Goal: Task Accomplishment & Management: Manage account settings

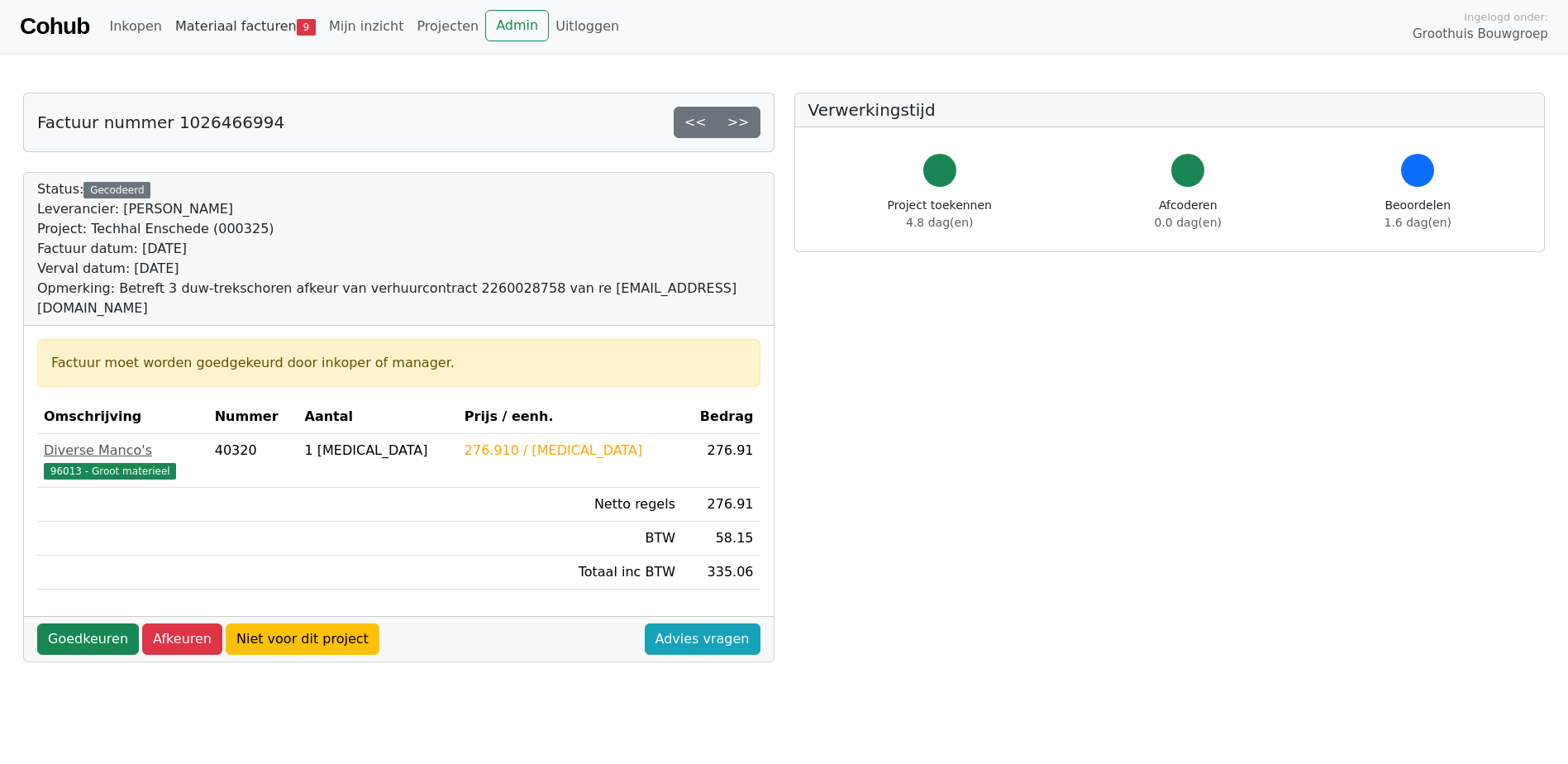
click at [225, 28] on link "Materiaal facturen 9" at bounding box center [245, 27] width 154 height 33
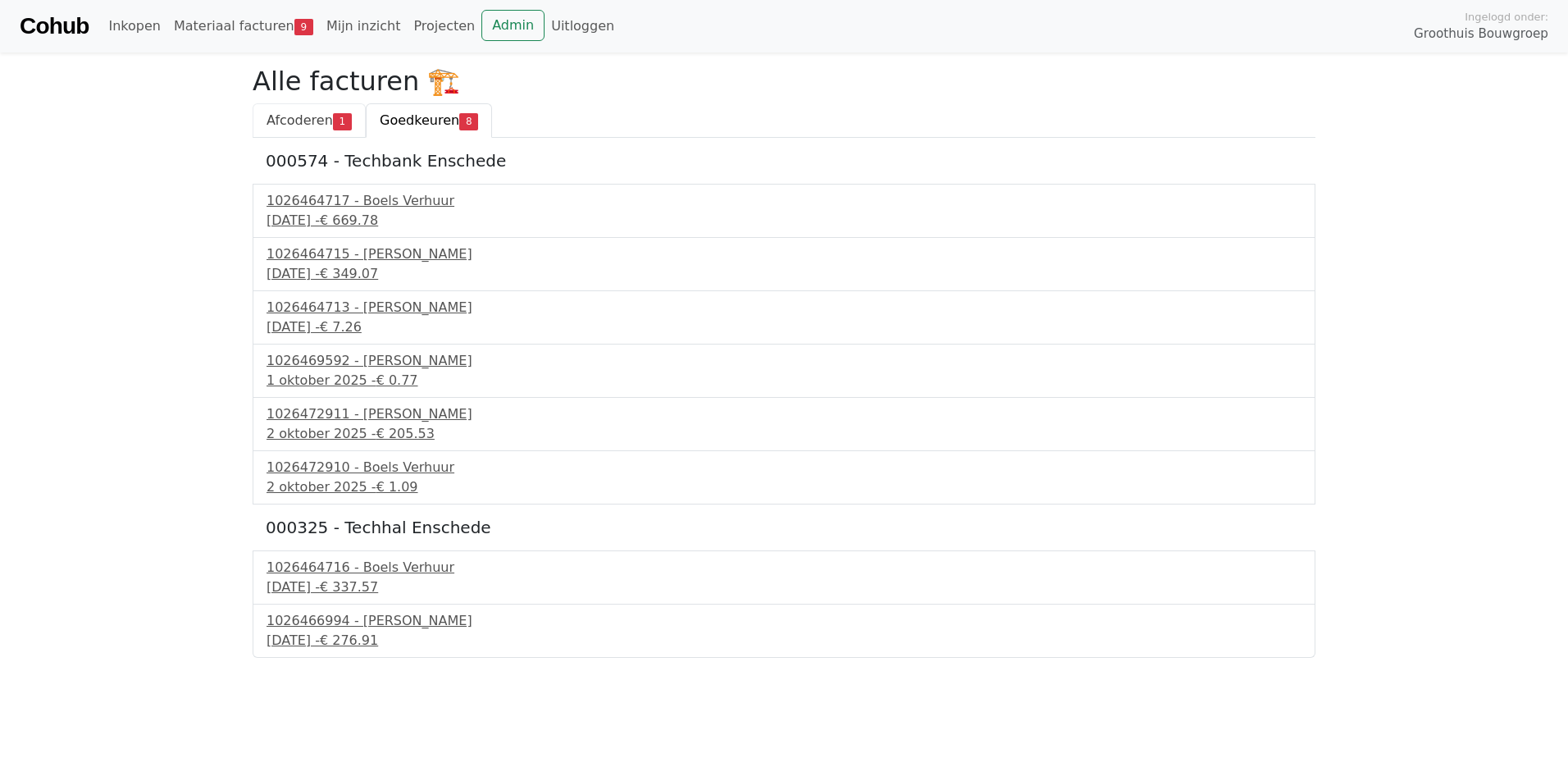
click at [292, 119] on span "Afcoderen" at bounding box center [300, 120] width 66 height 16
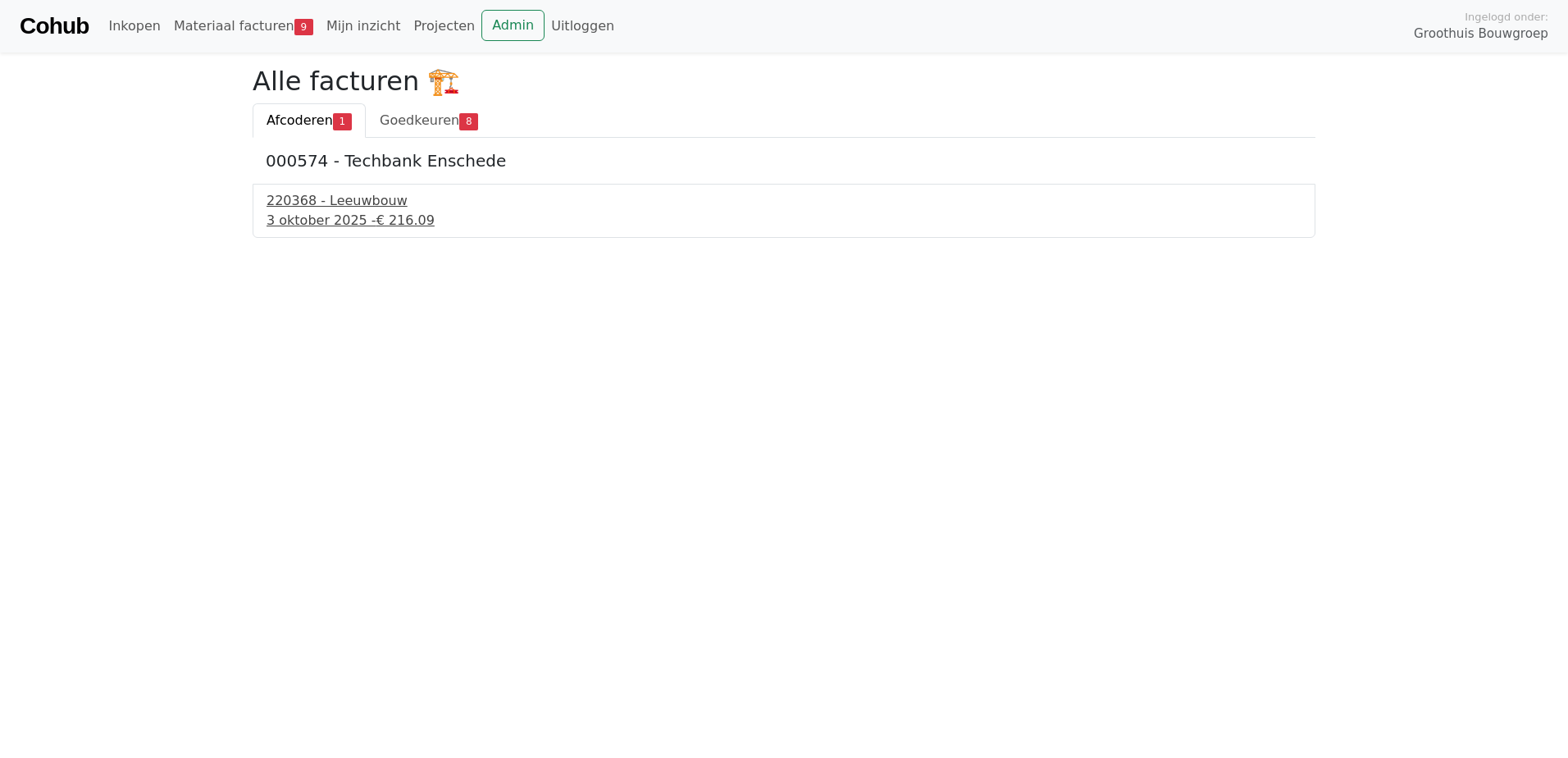
click at [377, 214] on span "€ 216.09" at bounding box center [406, 220] width 58 height 16
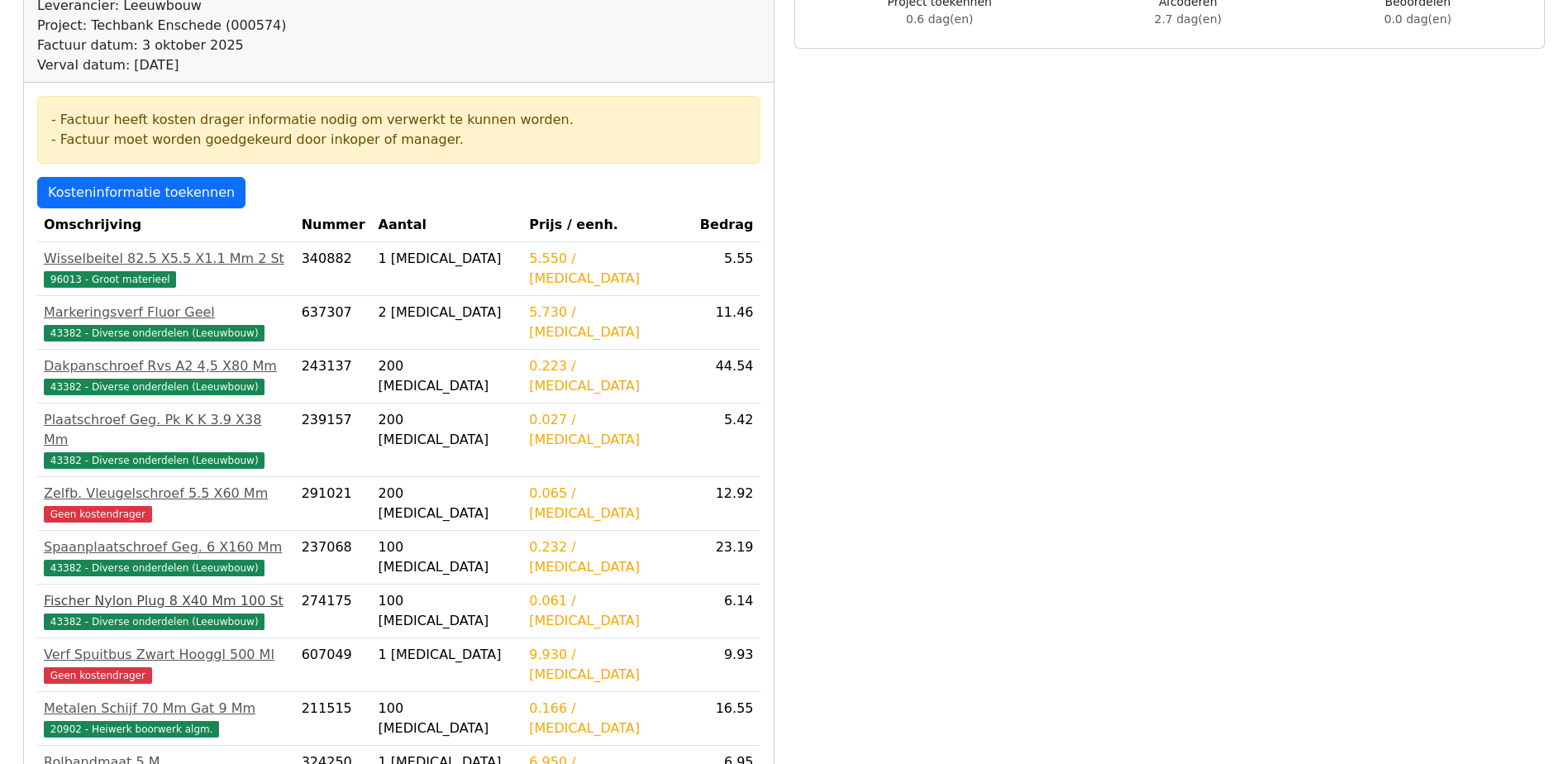
scroll to position [248, 0]
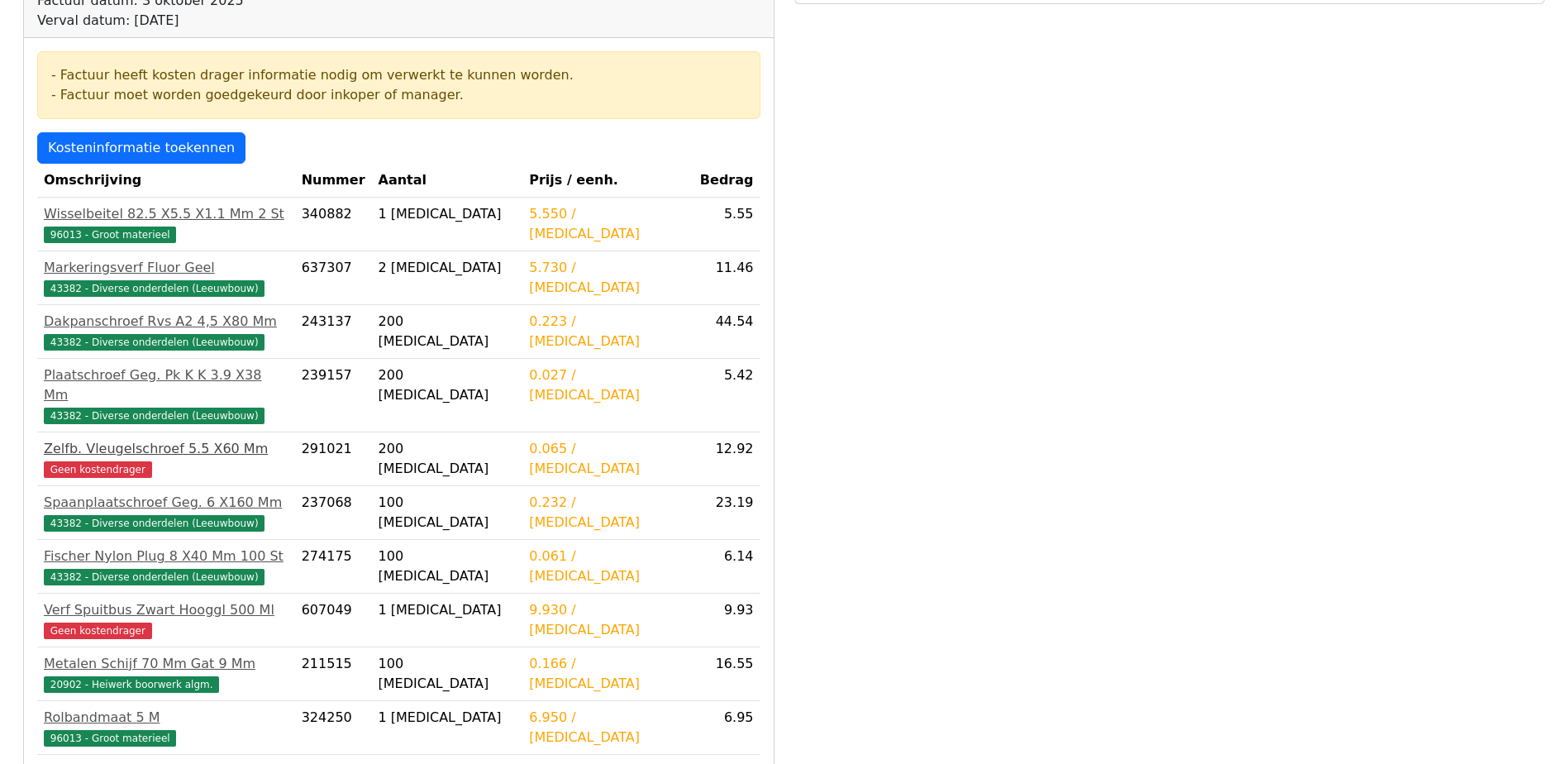
click at [194, 439] on div "Zelfb. Vleugelschroef 5.5 X60 Mm" at bounding box center [165, 449] width 245 height 20
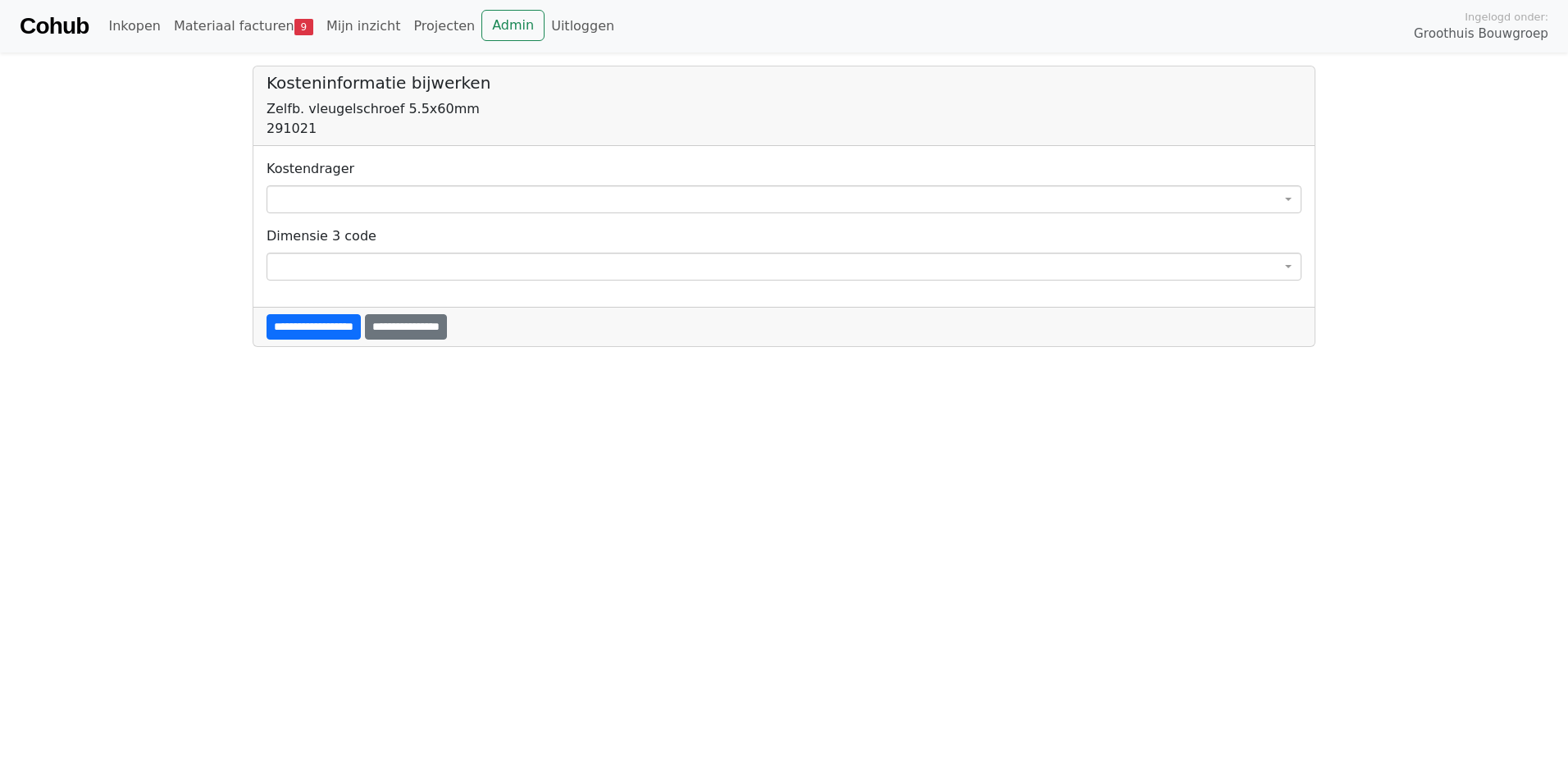
click at [364, 196] on span at bounding box center [784, 200] width 1035 height 28
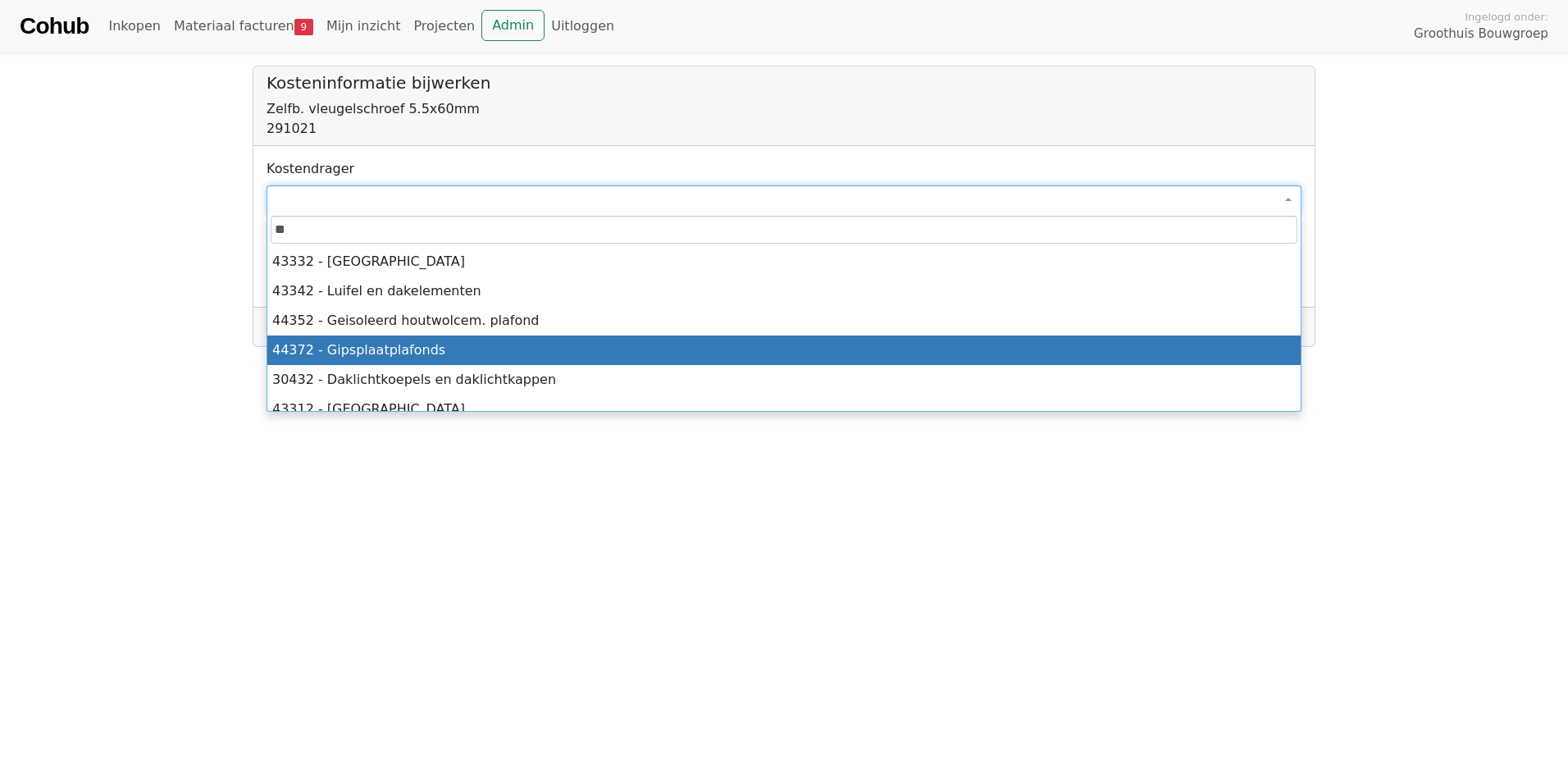
scroll to position [82, 0]
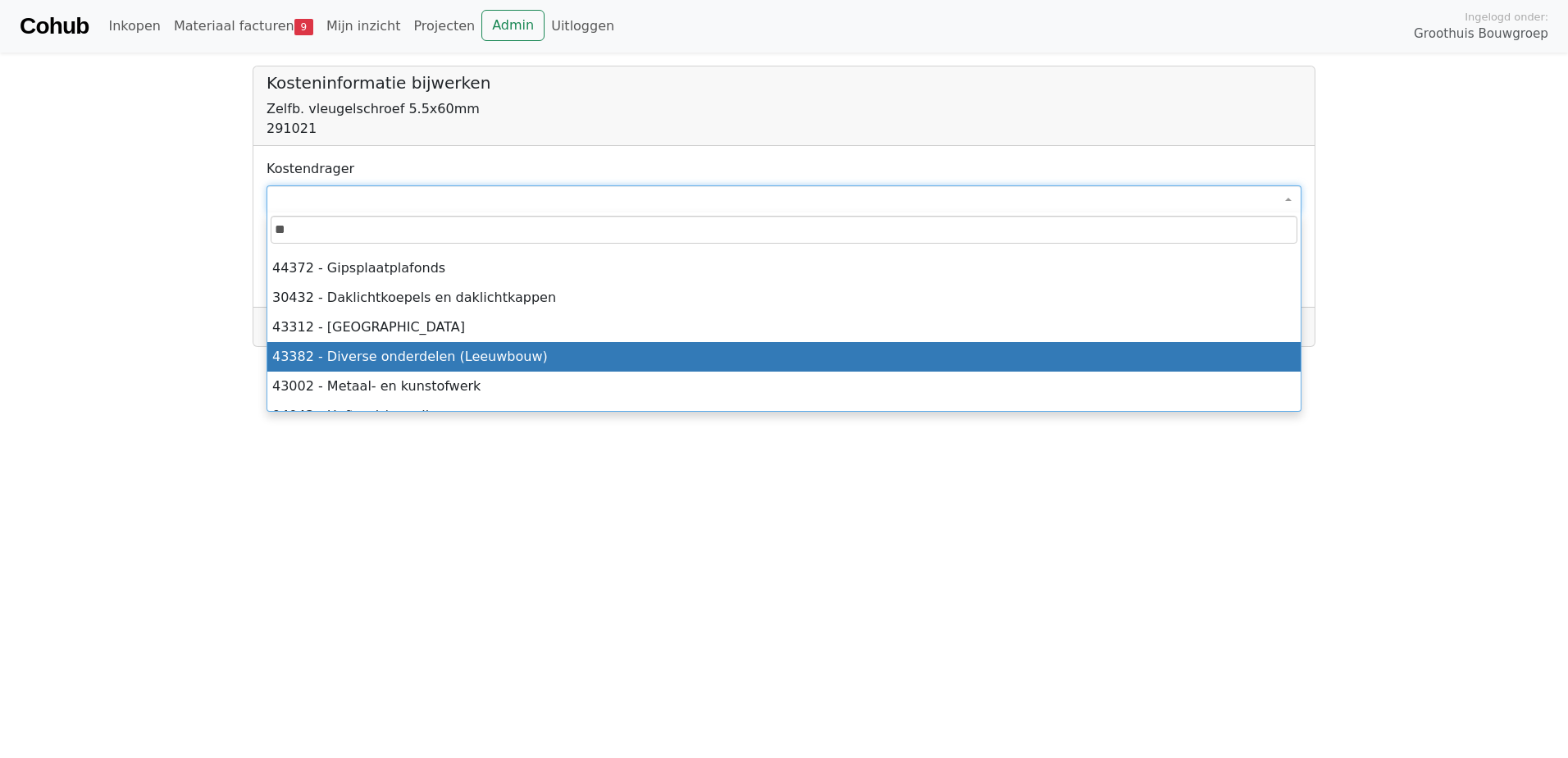
type input "**"
select select "****"
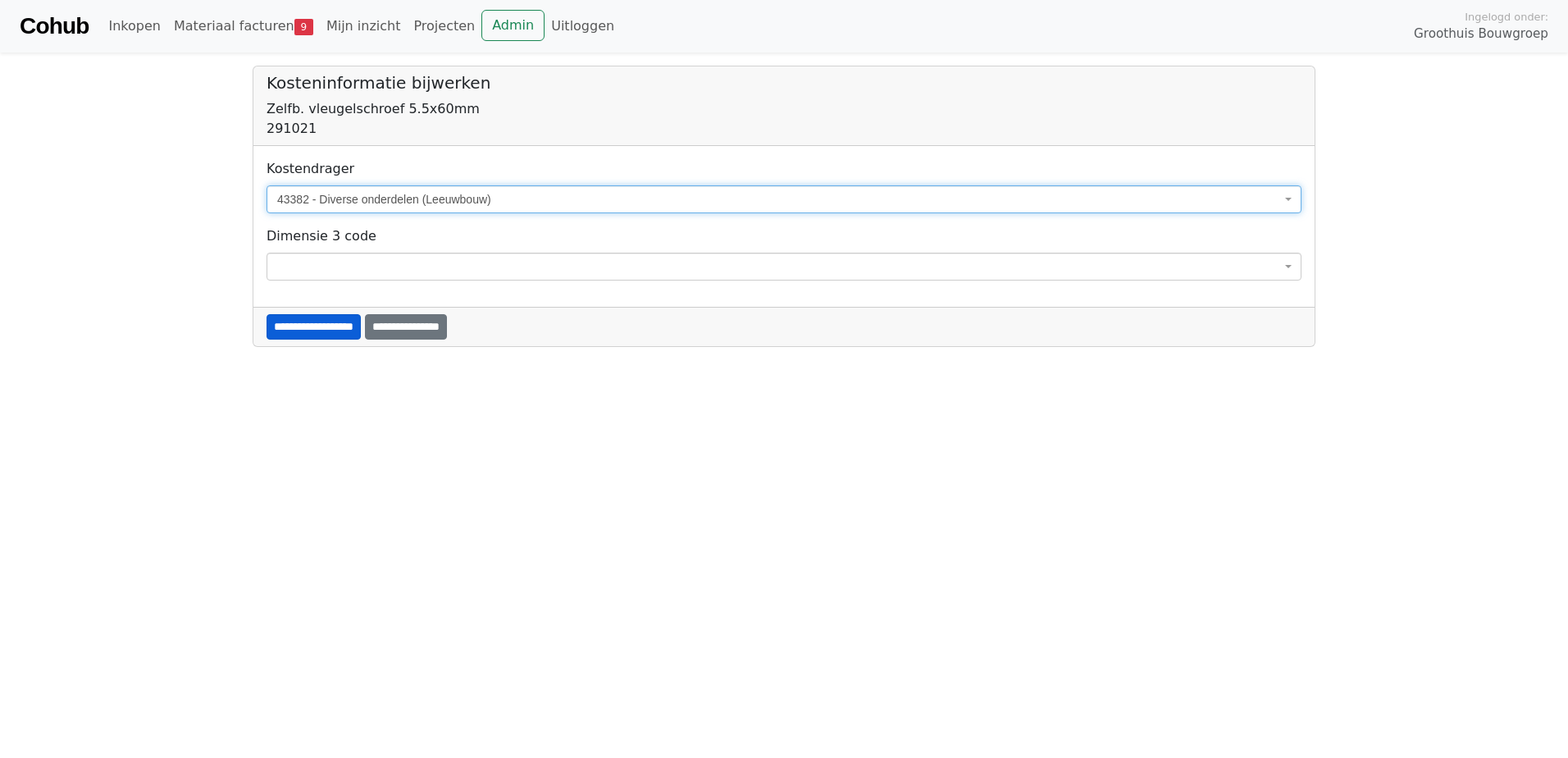
click at [343, 325] on input "**********" at bounding box center [314, 326] width 94 height 26
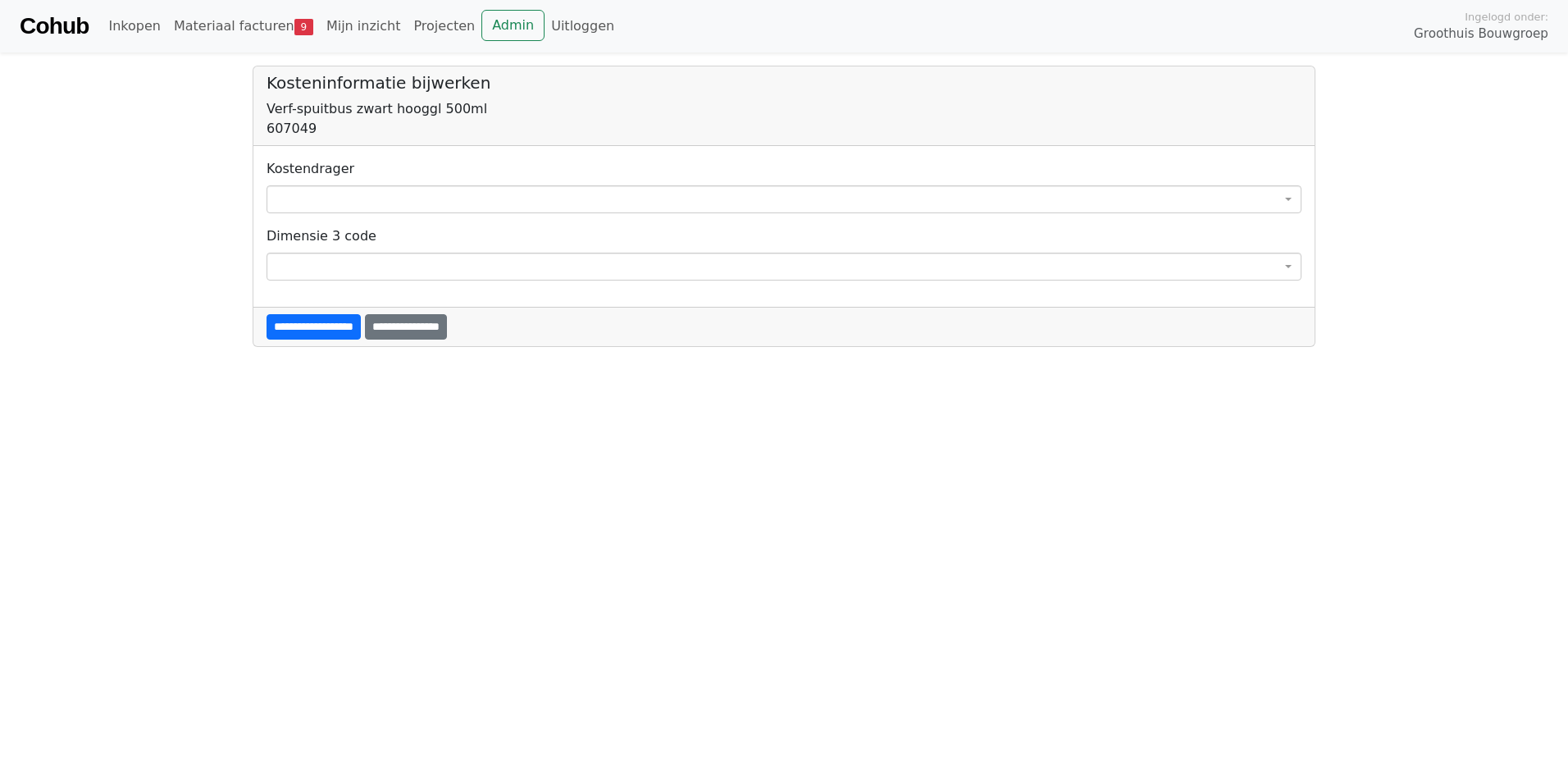
click at [364, 193] on span at bounding box center [784, 200] width 1035 height 28
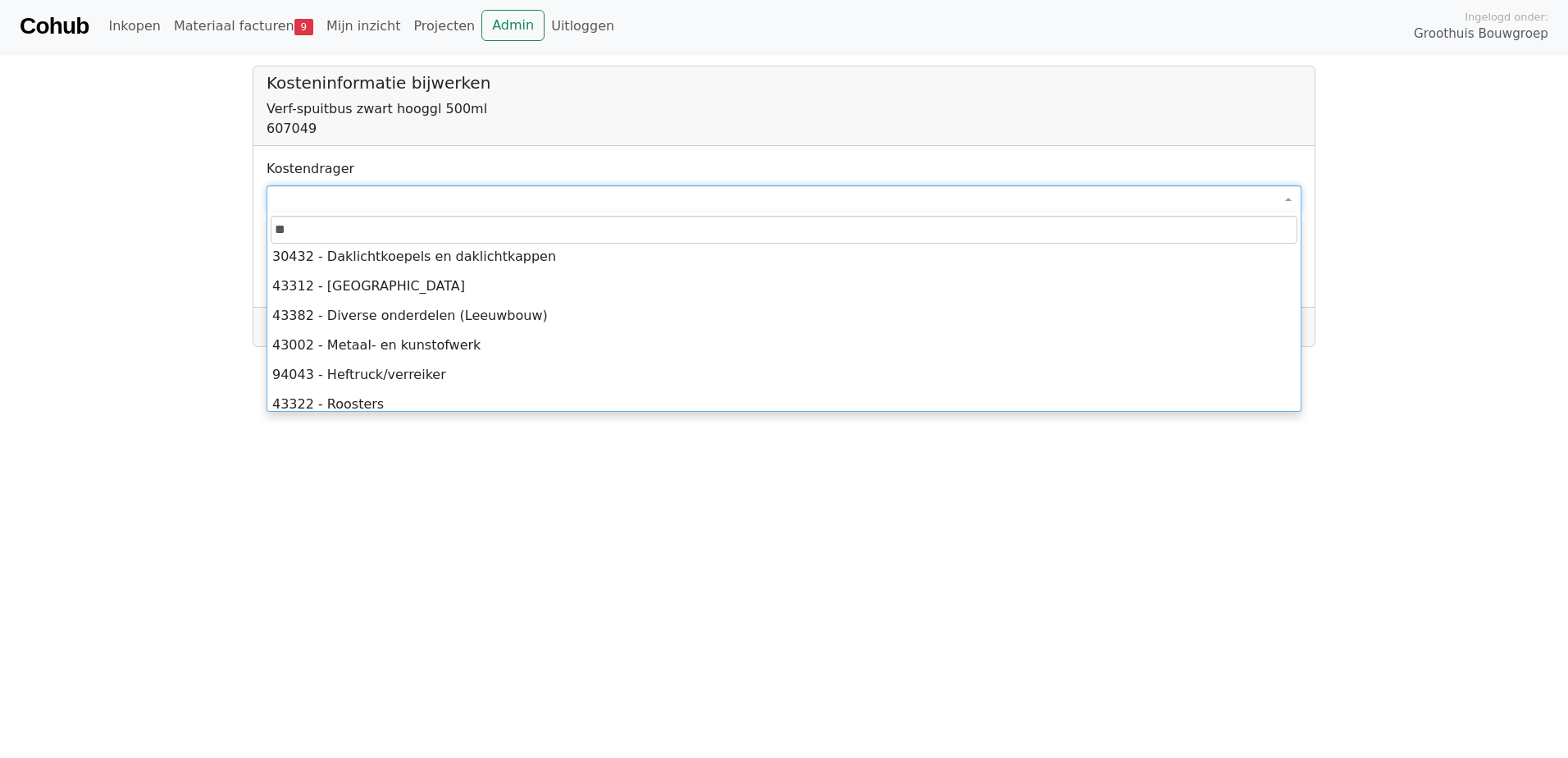
scroll to position [131, 0]
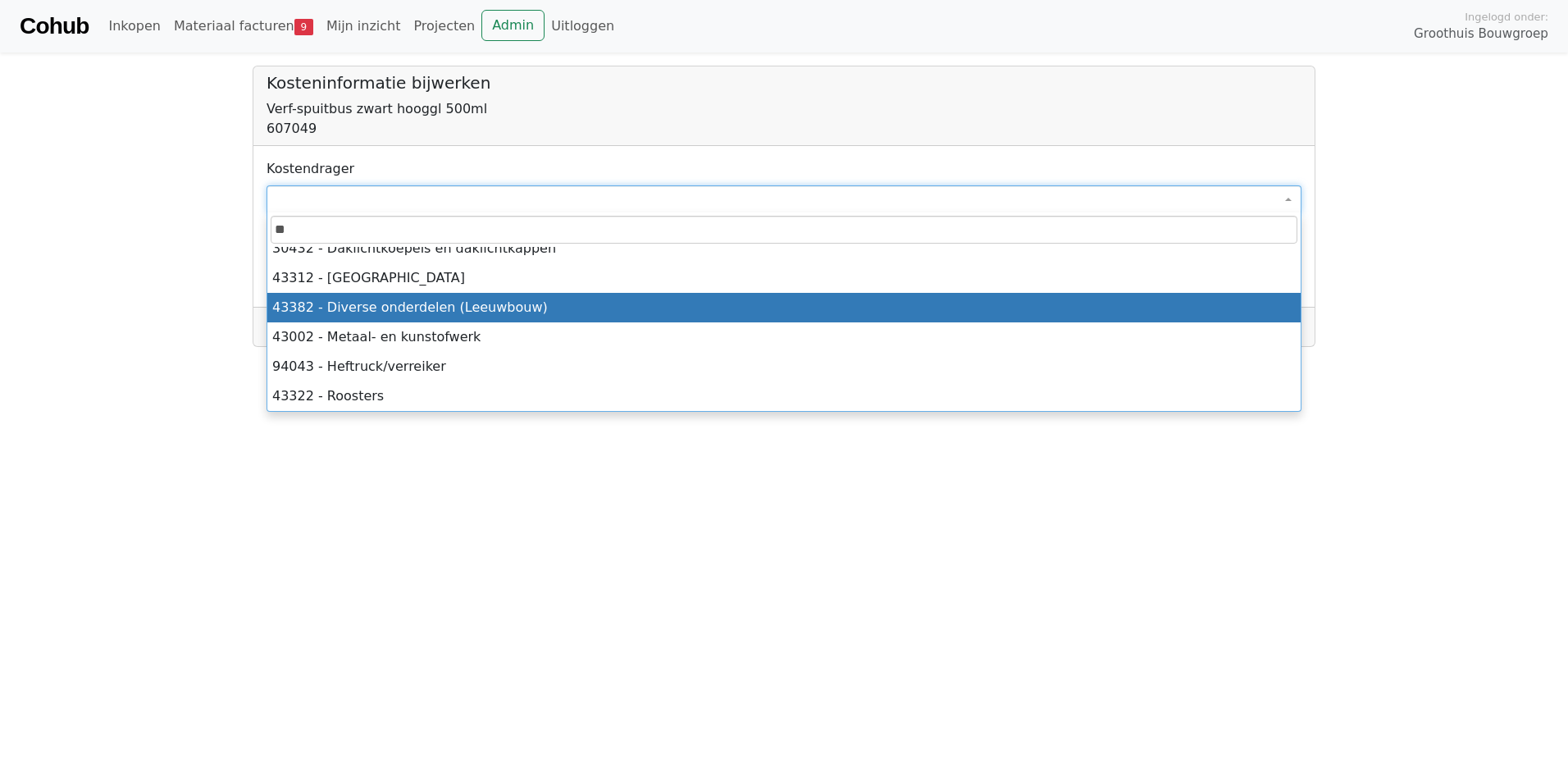
type input "**"
select select "****"
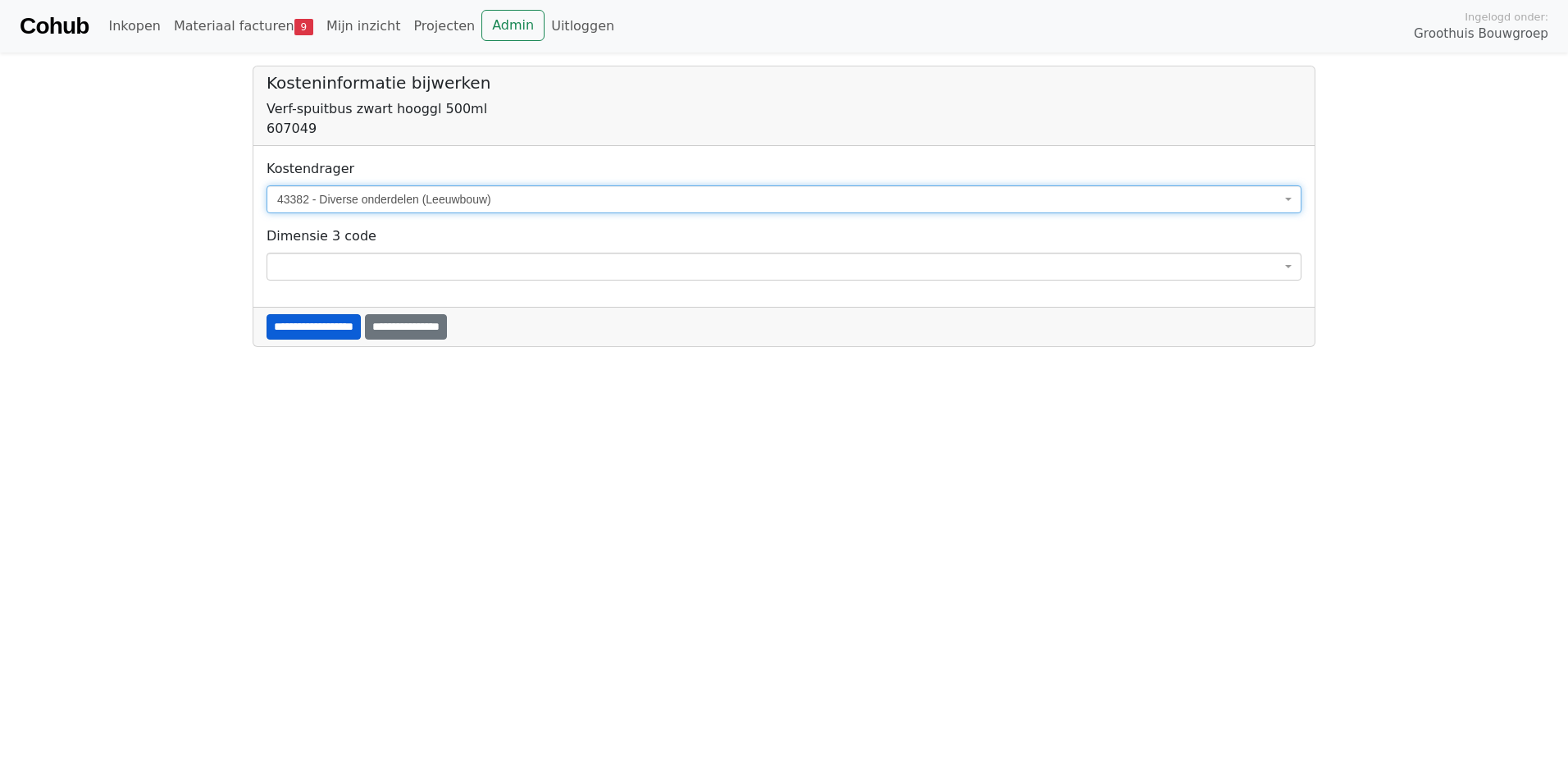
click at [333, 328] on input "**********" at bounding box center [314, 326] width 94 height 26
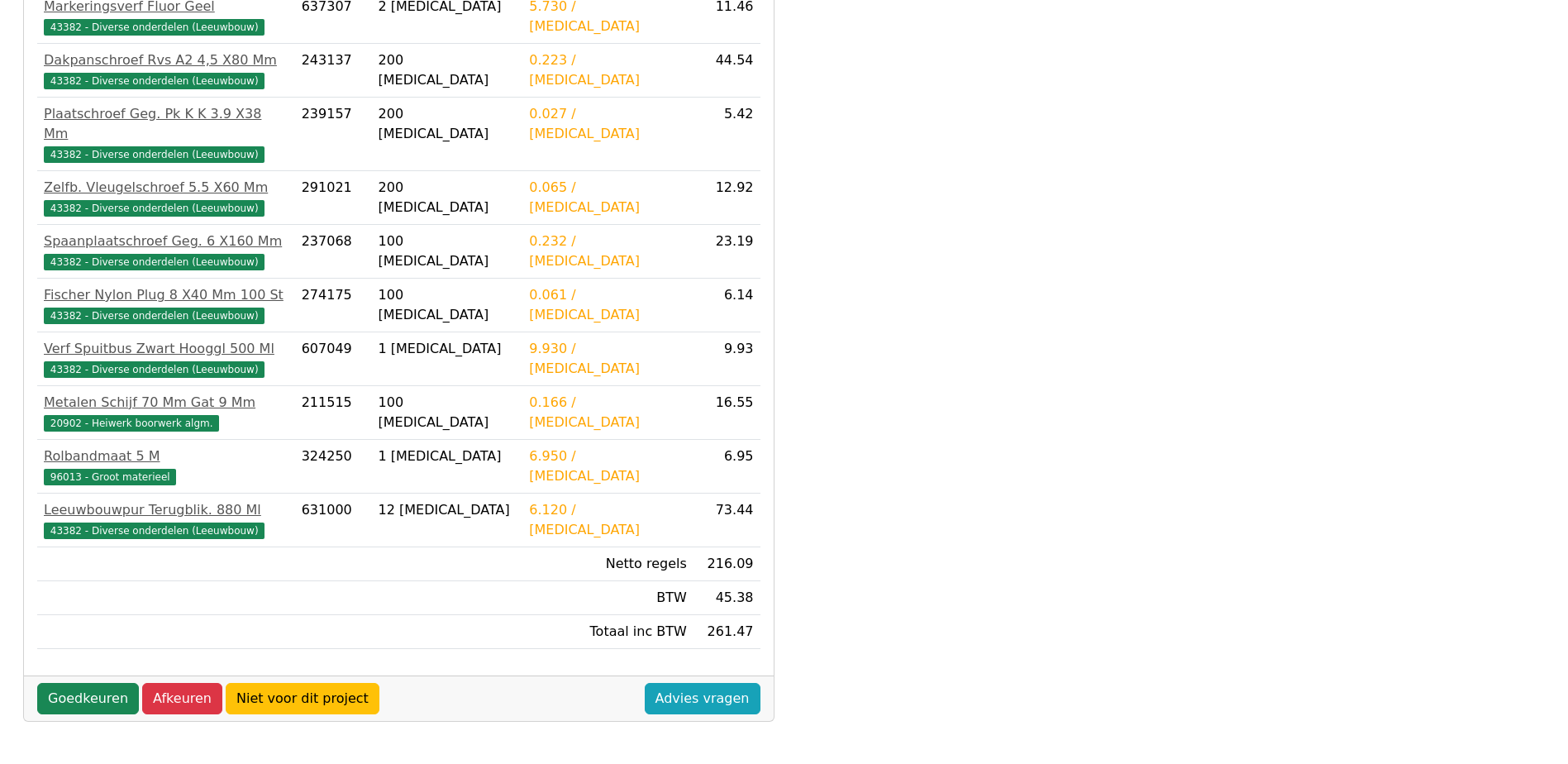
scroll to position [510, 0]
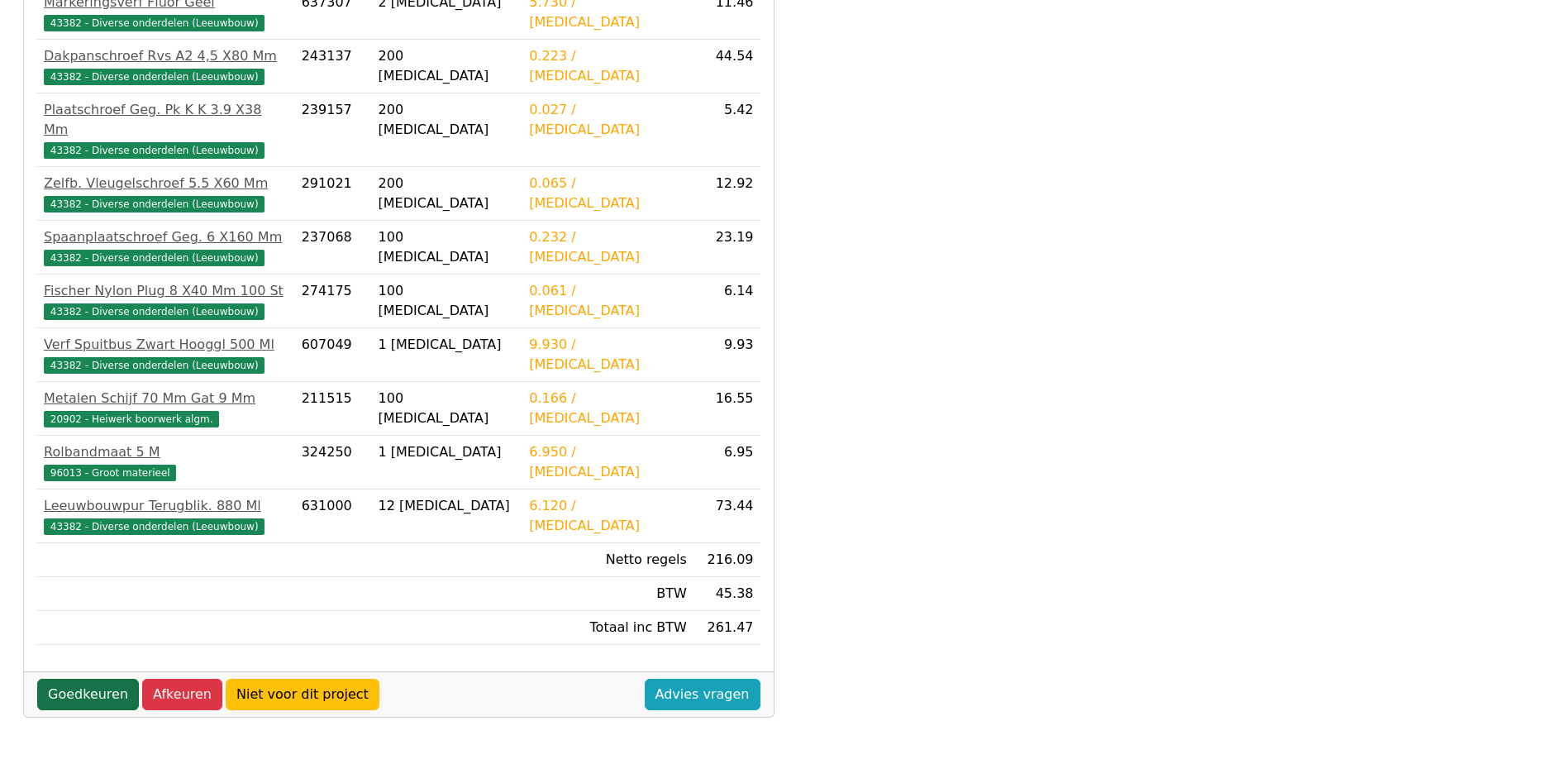
click at [83, 679] on link "Goedkeuren" at bounding box center [88, 695] width 102 height 32
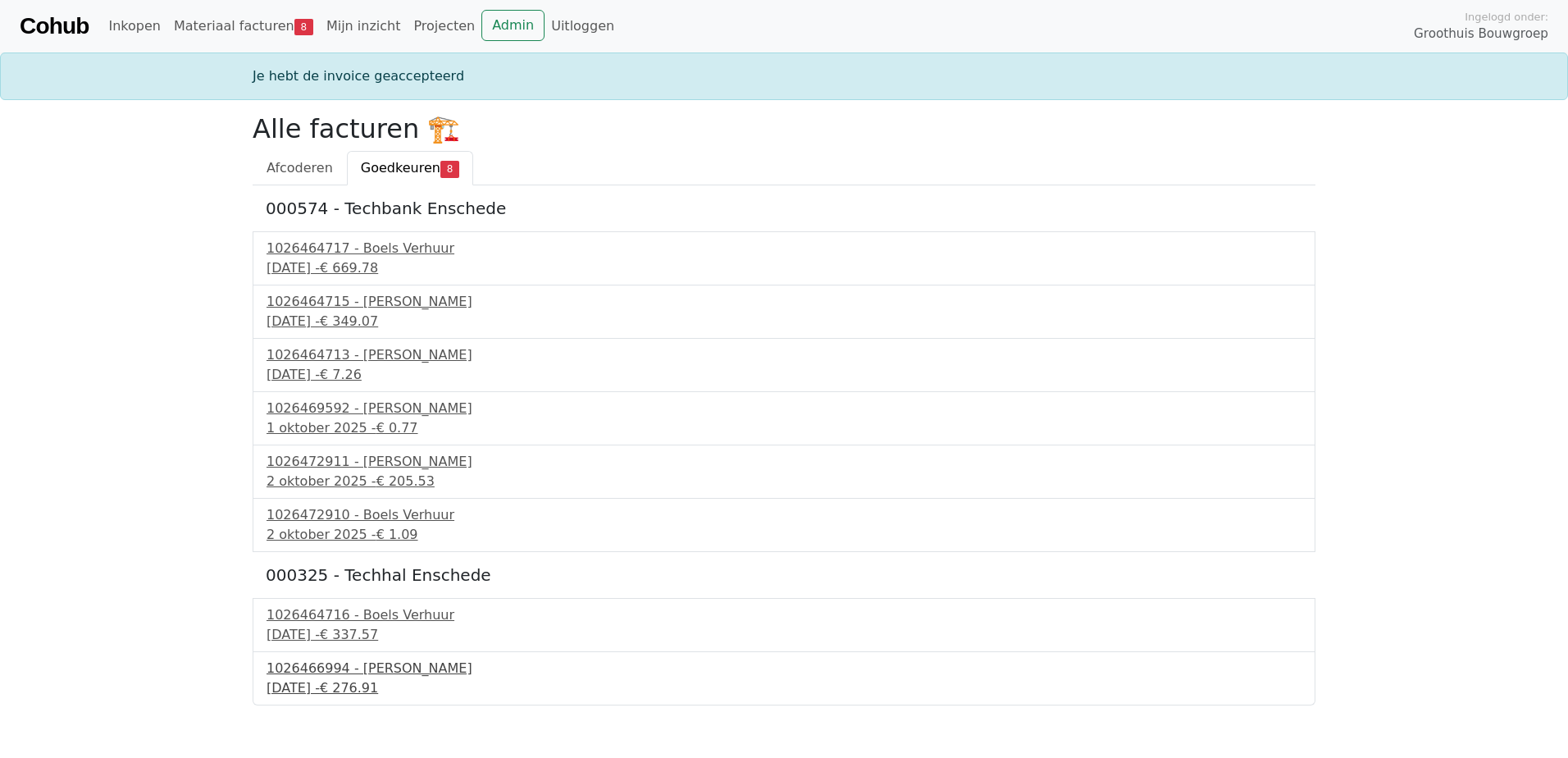
click at [379, 680] on span "€ 276.91" at bounding box center [349, 688] width 58 height 16
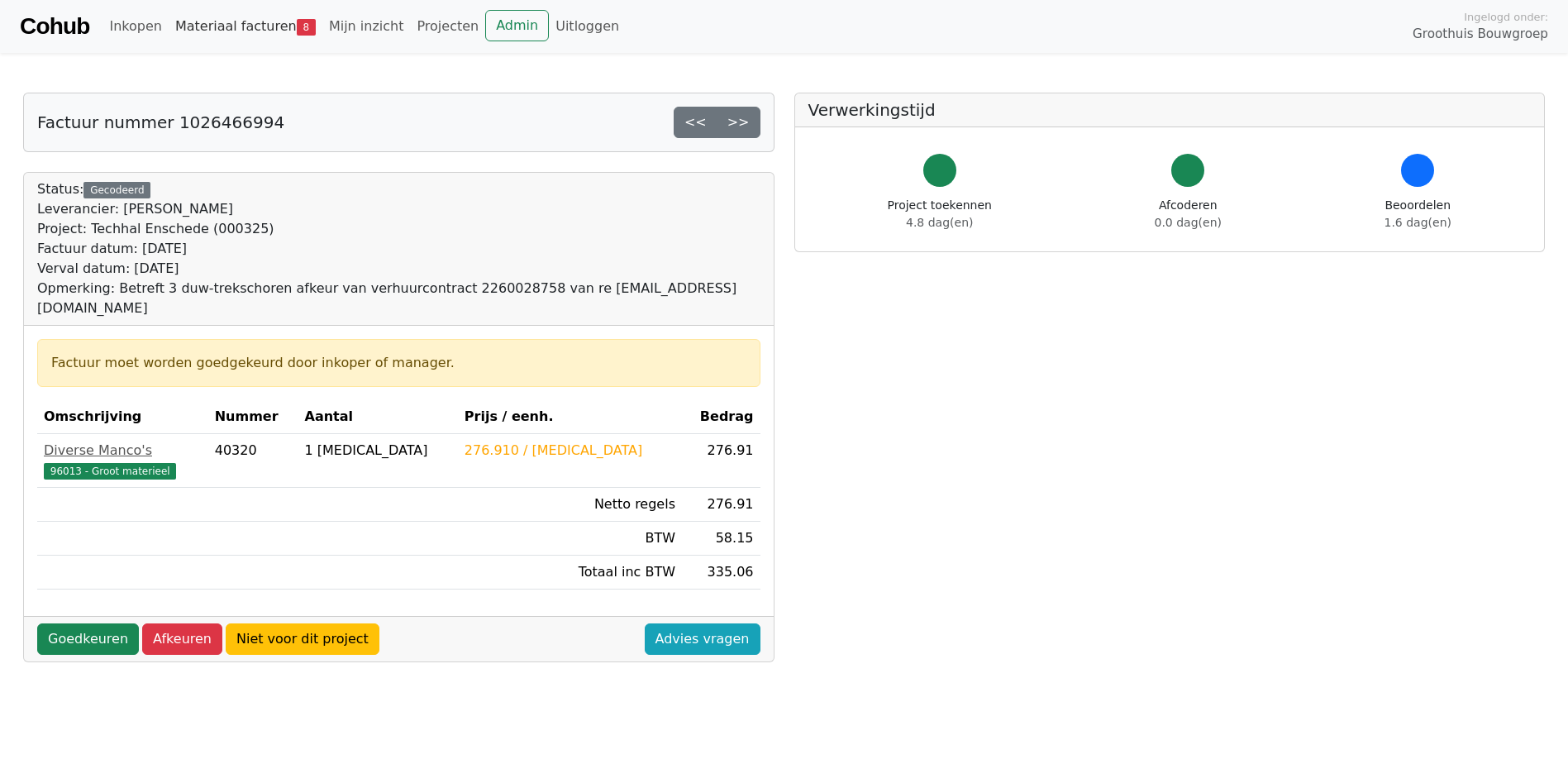
click at [250, 23] on link "Materiaal facturen 8" at bounding box center [245, 27] width 154 height 33
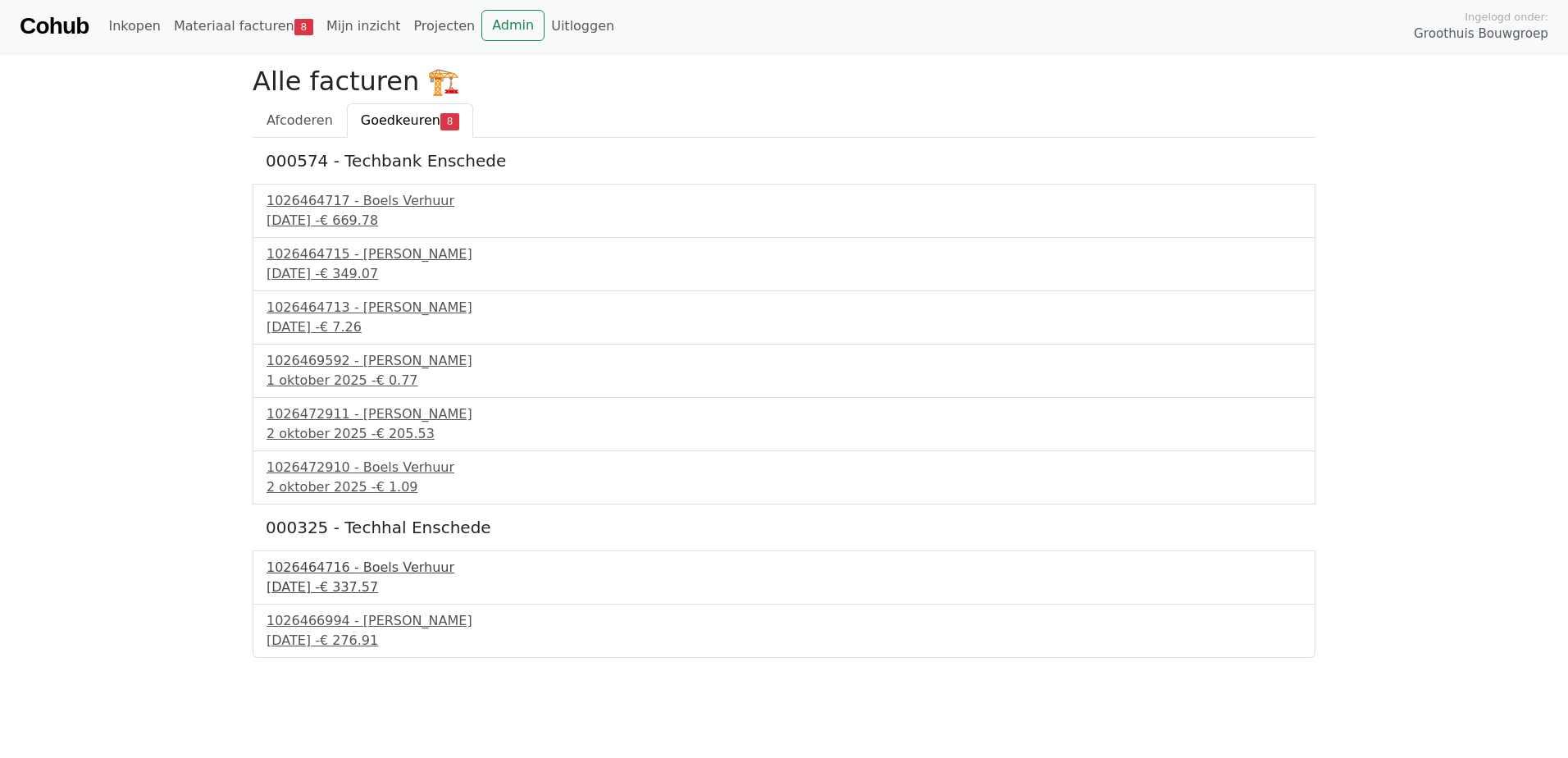
click at [379, 580] on span "€ 337.57" at bounding box center [349, 587] width 58 height 16
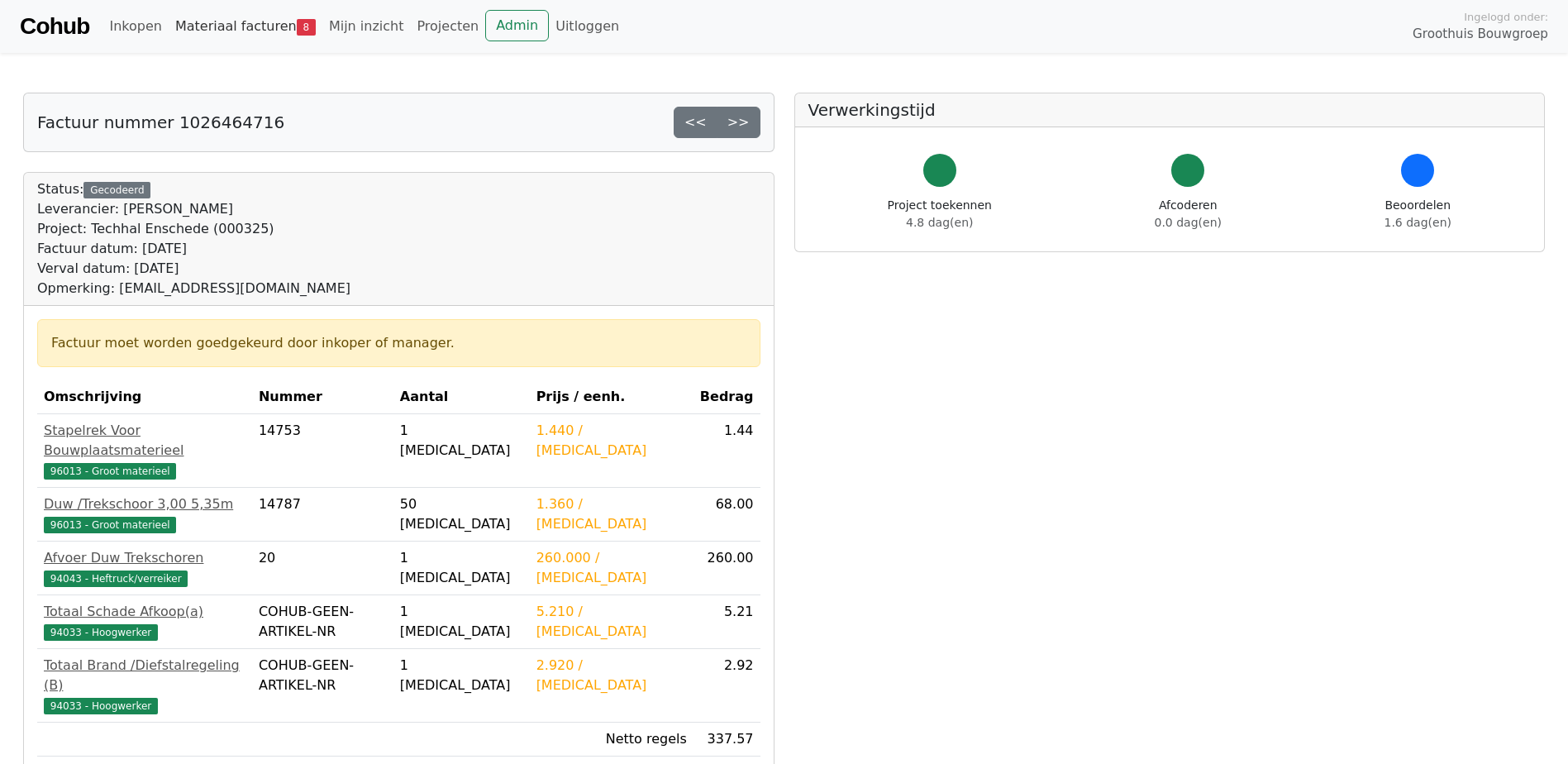
click at [247, 20] on link "Materiaal facturen 8" at bounding box center [245, 27] width 154 height 33
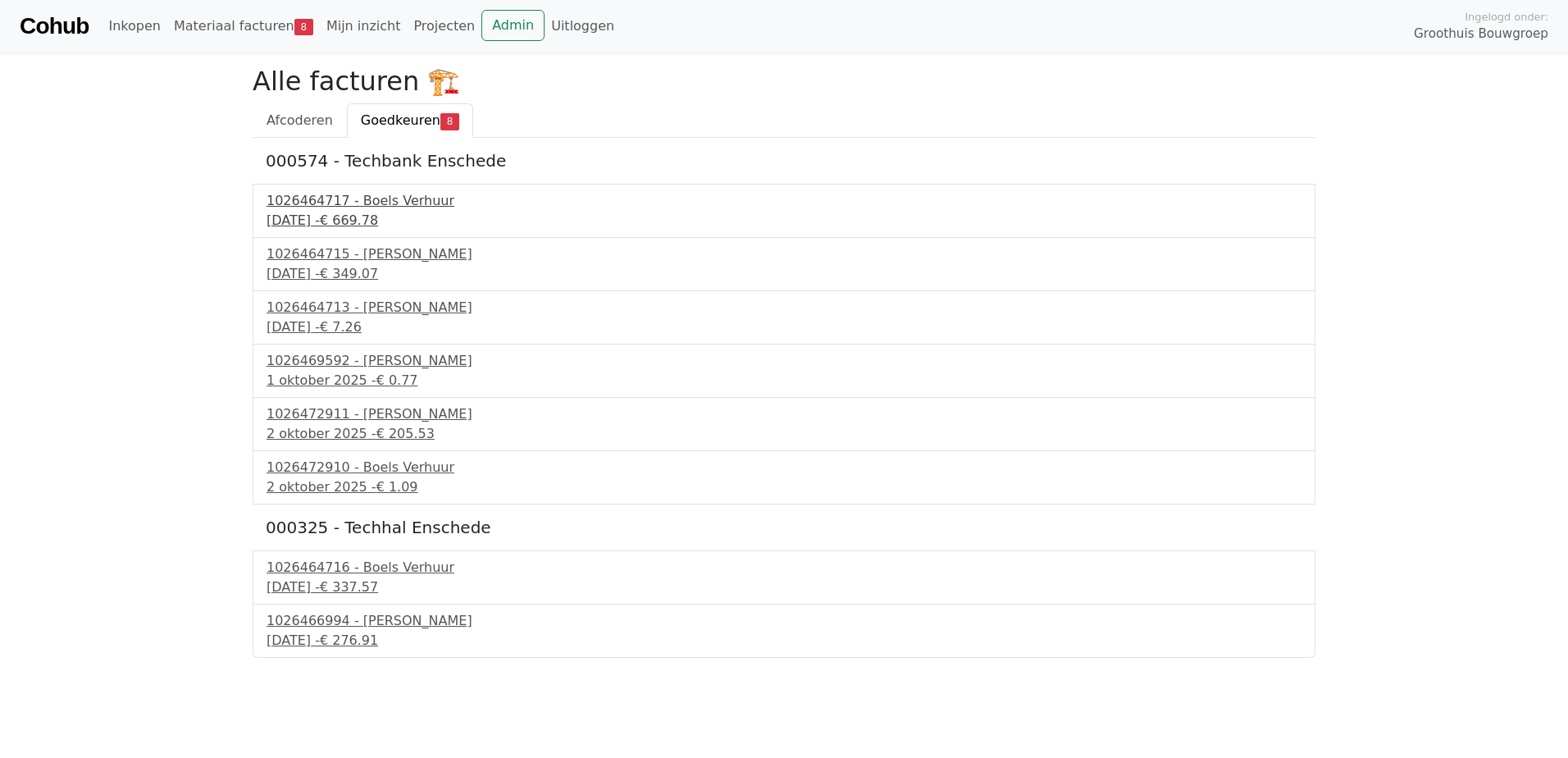
click at [398, 200] on div "1026464717 - Boels Verhuur" at bounding box center [784, 201] width 1035 height 20
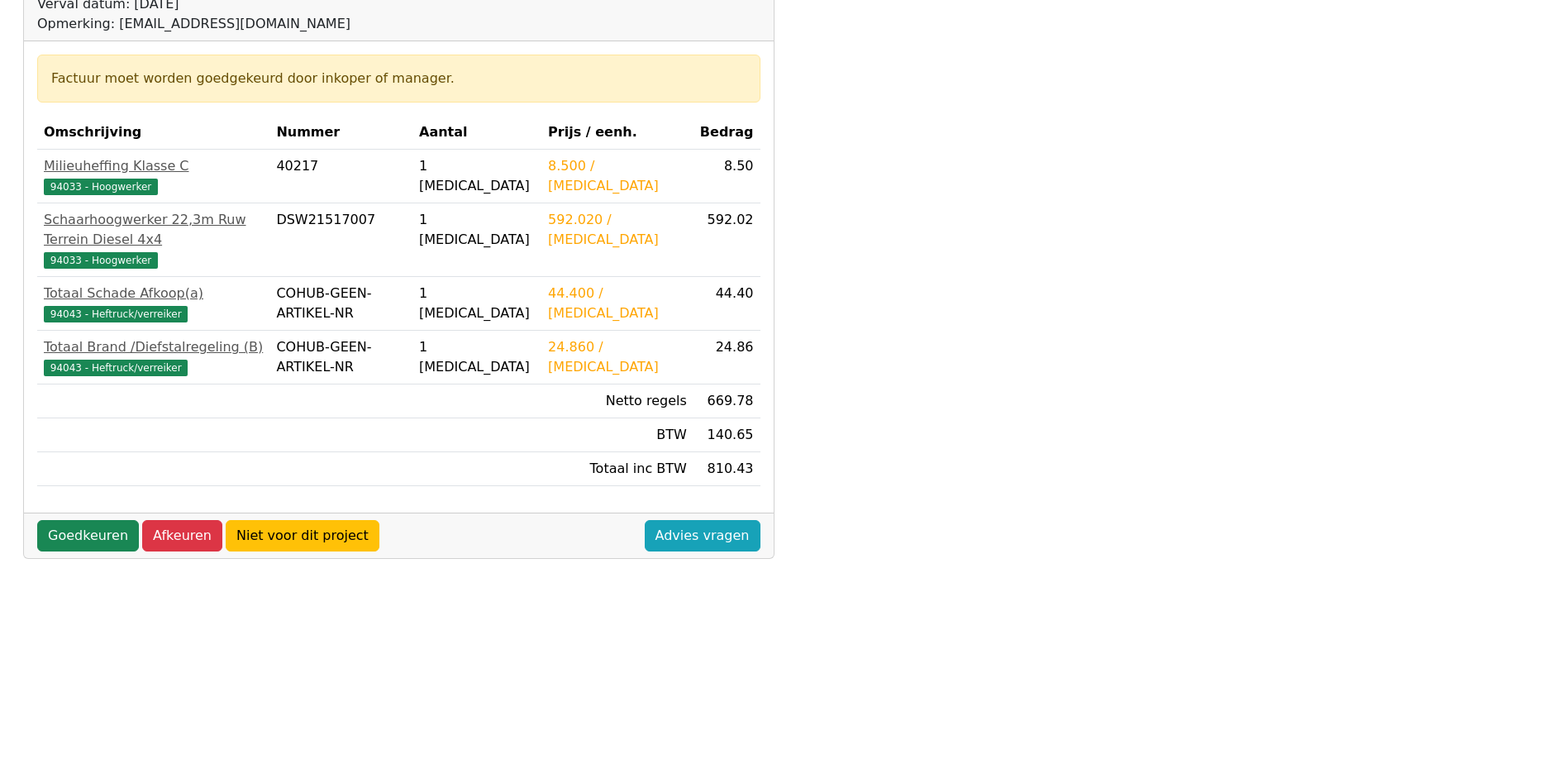
scroll to position [214, 0]
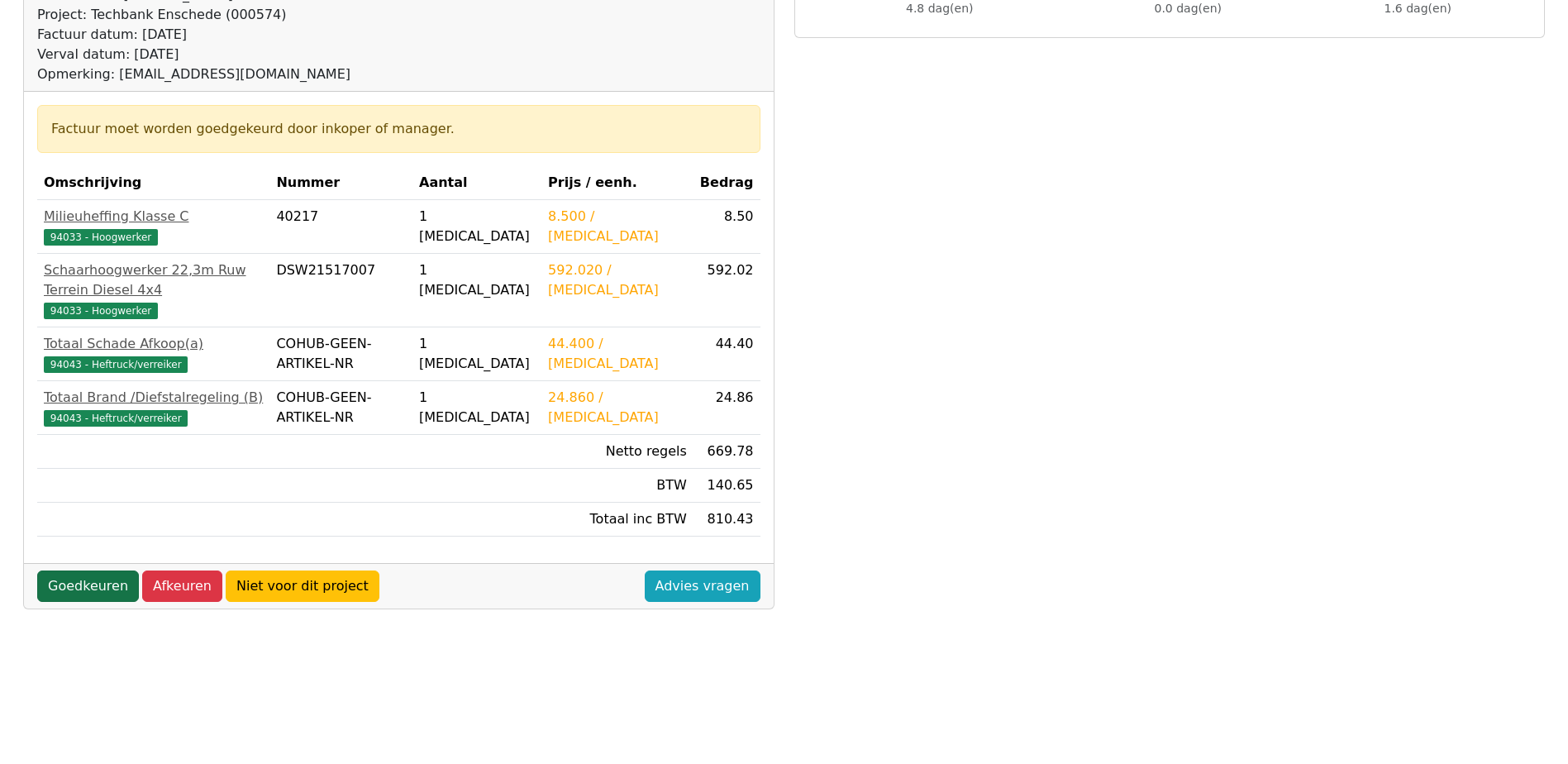
click at [101, 570] on link "Goedkeuren" at bounding box center [88, 586] width 102 height 32
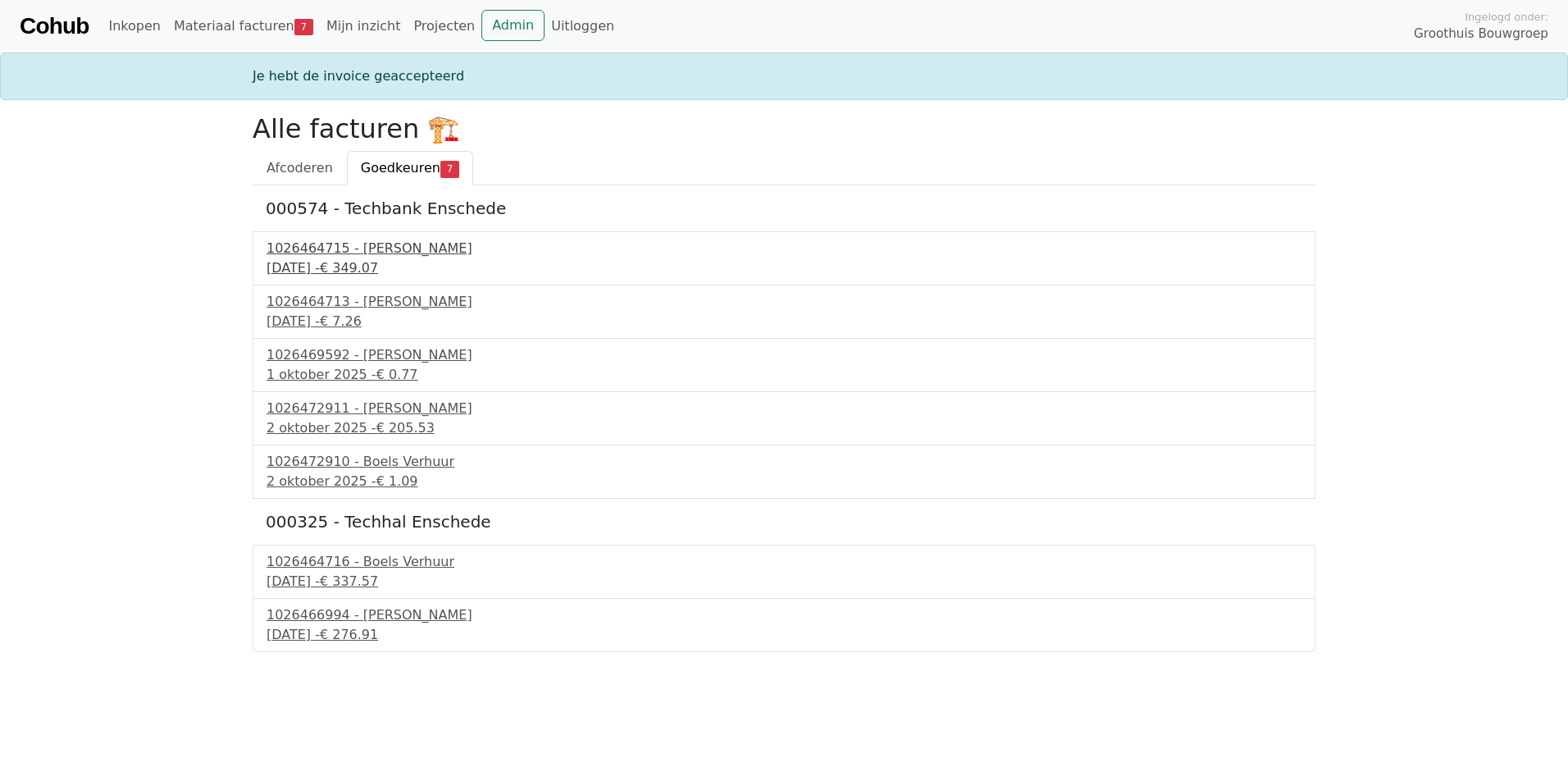
click at [360, 261] on div "[DATE] - € 349.07" at bounding box center [784, 268] width 1035 height 20
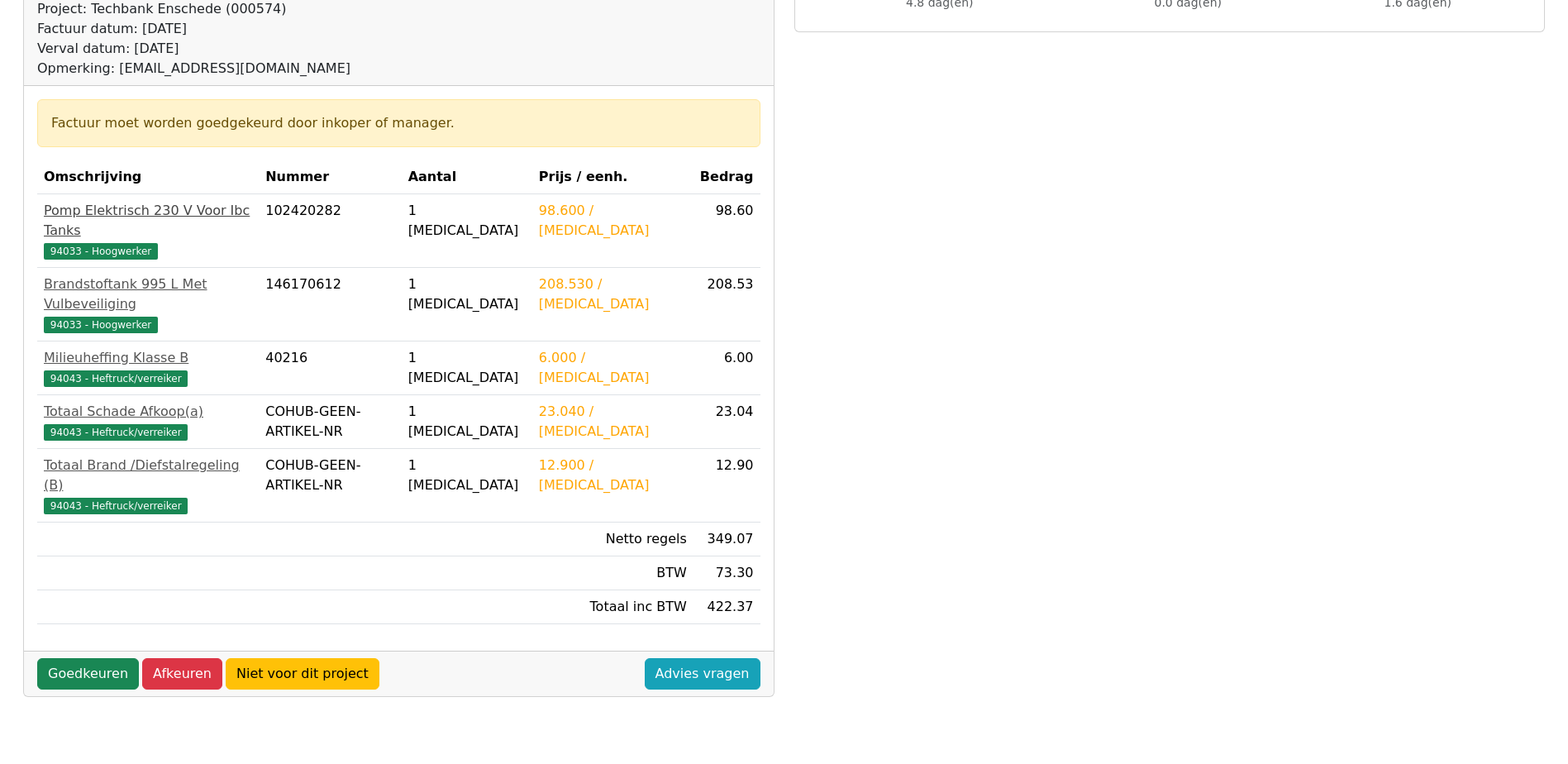
scroll to position [248, 0]
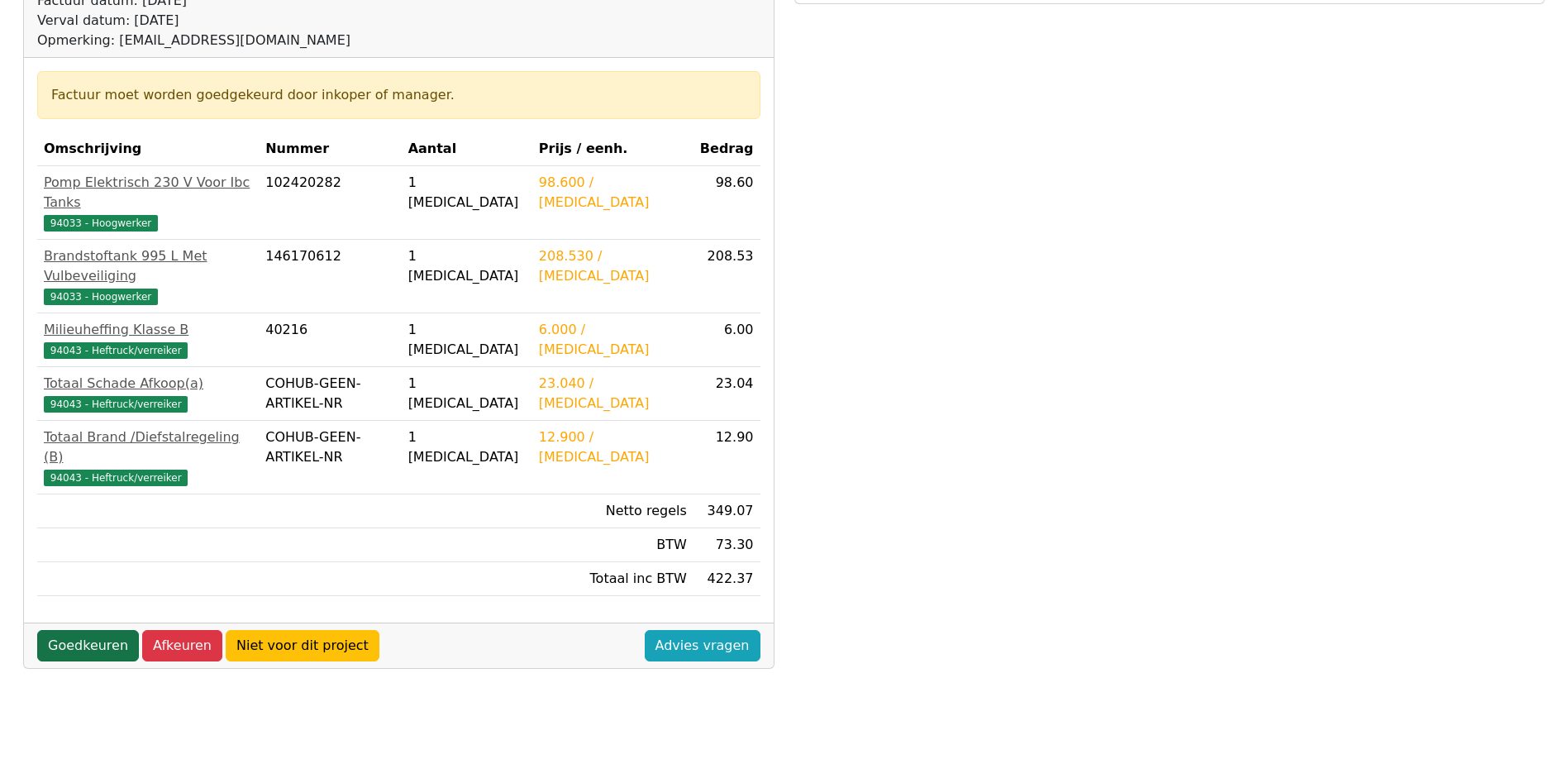
click at [106, 630] on link "Goedkeuren" at bounding box center [88, 646] width 102 height 32
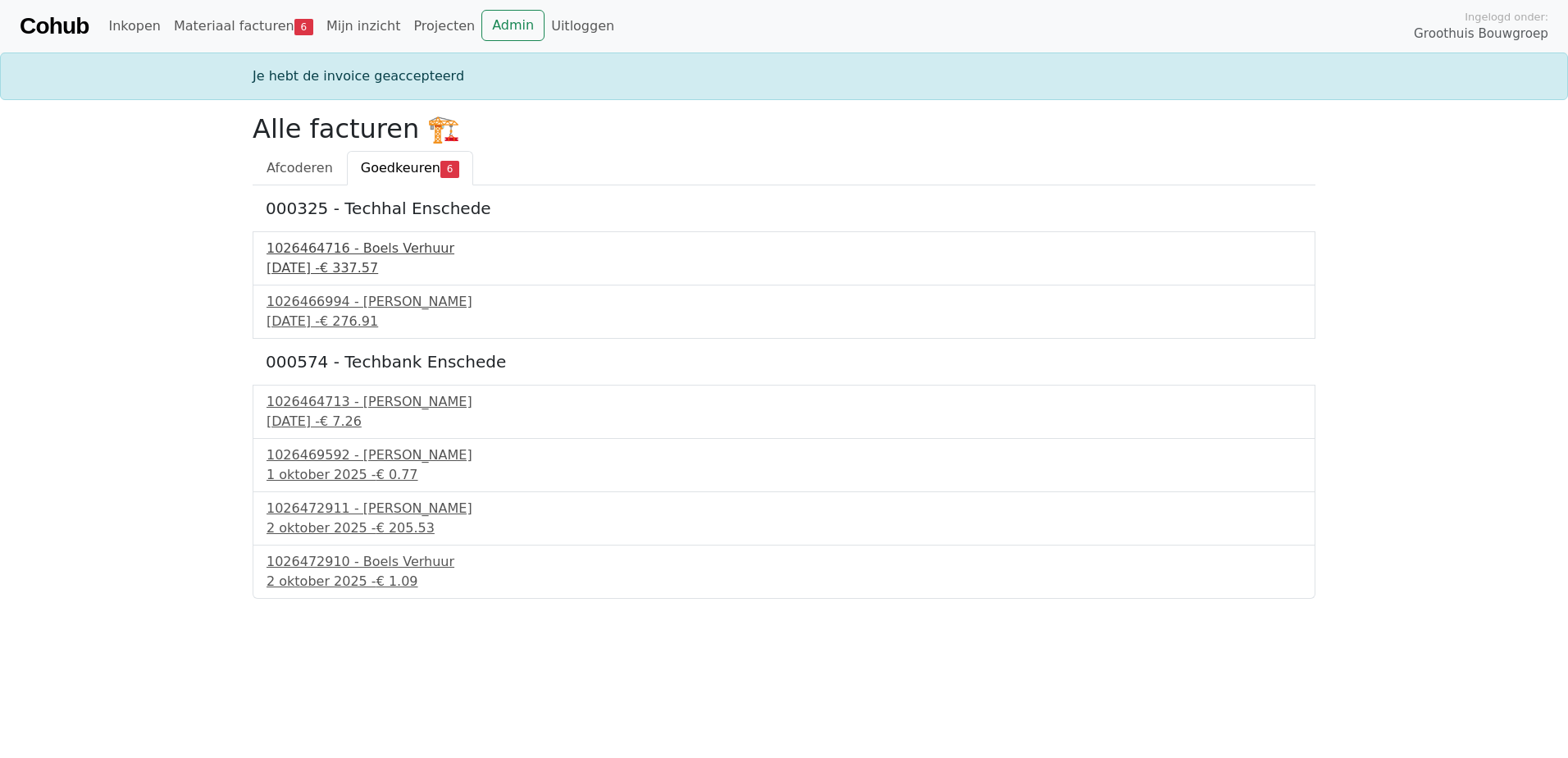
click at [378, 263] on div "[DATE] - € 337.57" at bounding box center [784, 268] width 1035 height 20
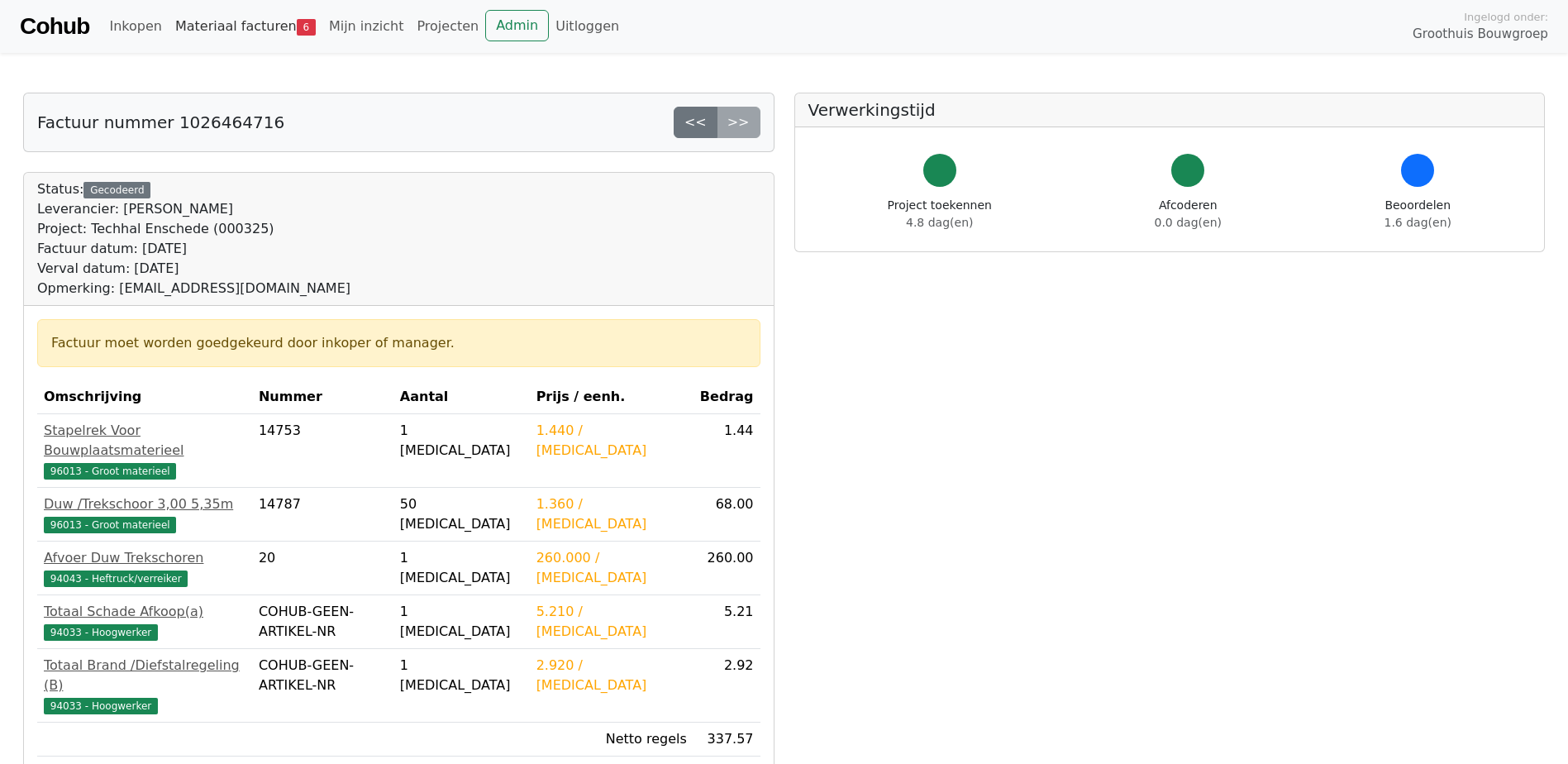
click at [263, 18] on link "Materiaal facturen 6" at bounding box center [245, 27] width 154 height 33
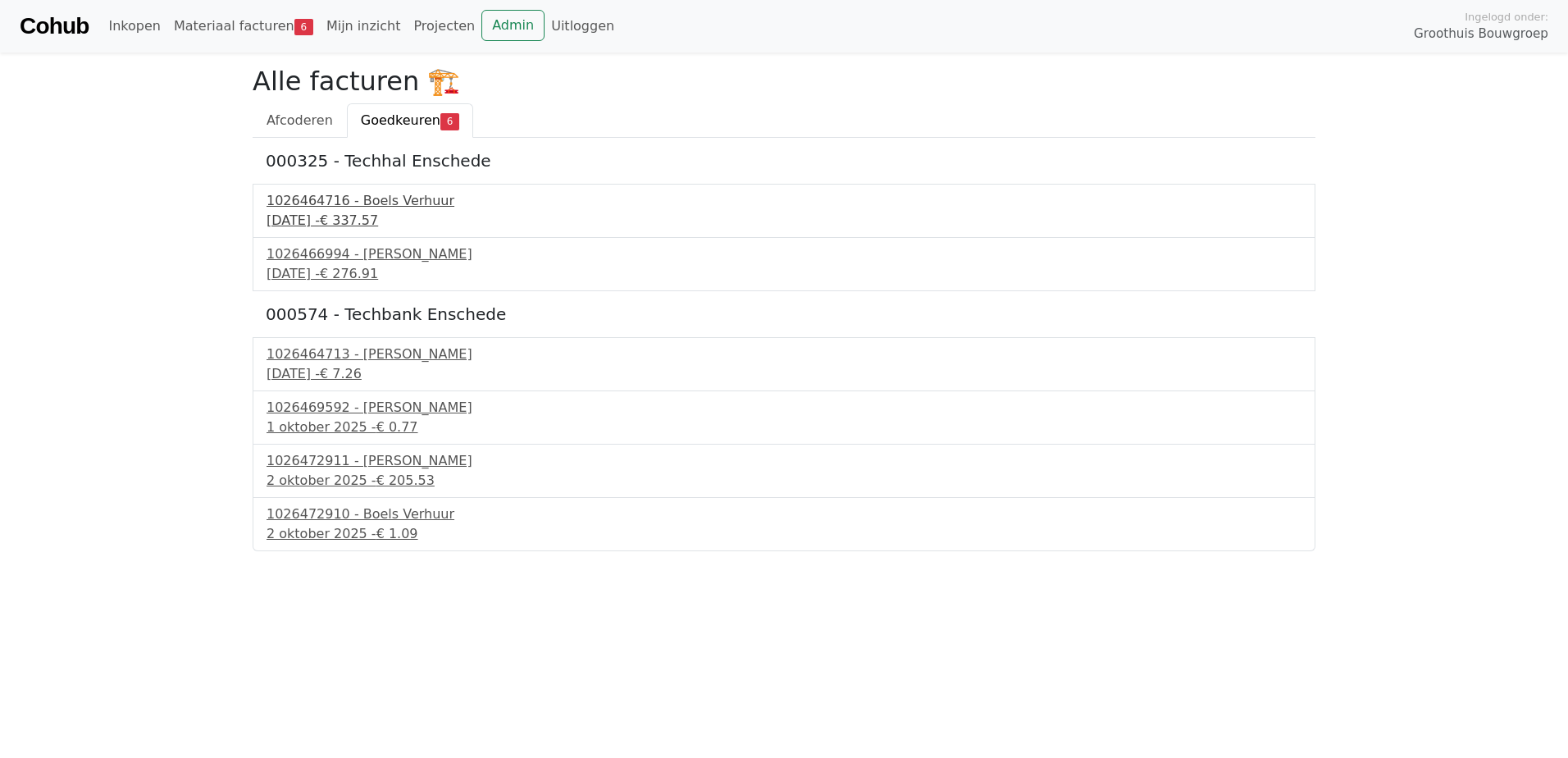
click at [367, 200] on div "1026464716 - Boels Verhuur" at bounding box center [784, 201] width 1035 height 20
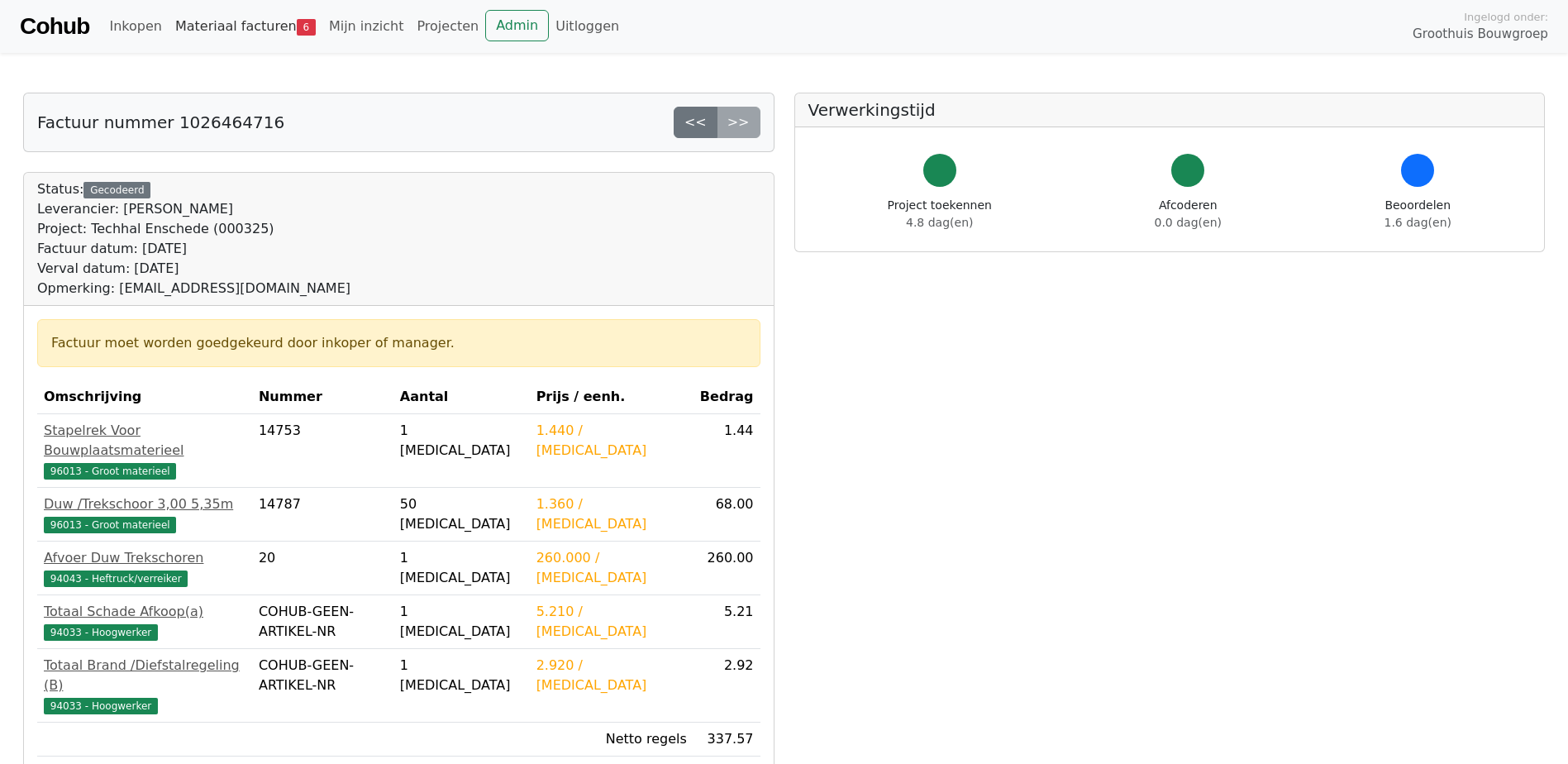
click at [248, 33] on link "Materiaal facturen 6" at bounding box center [245, 27] width 154 height 33
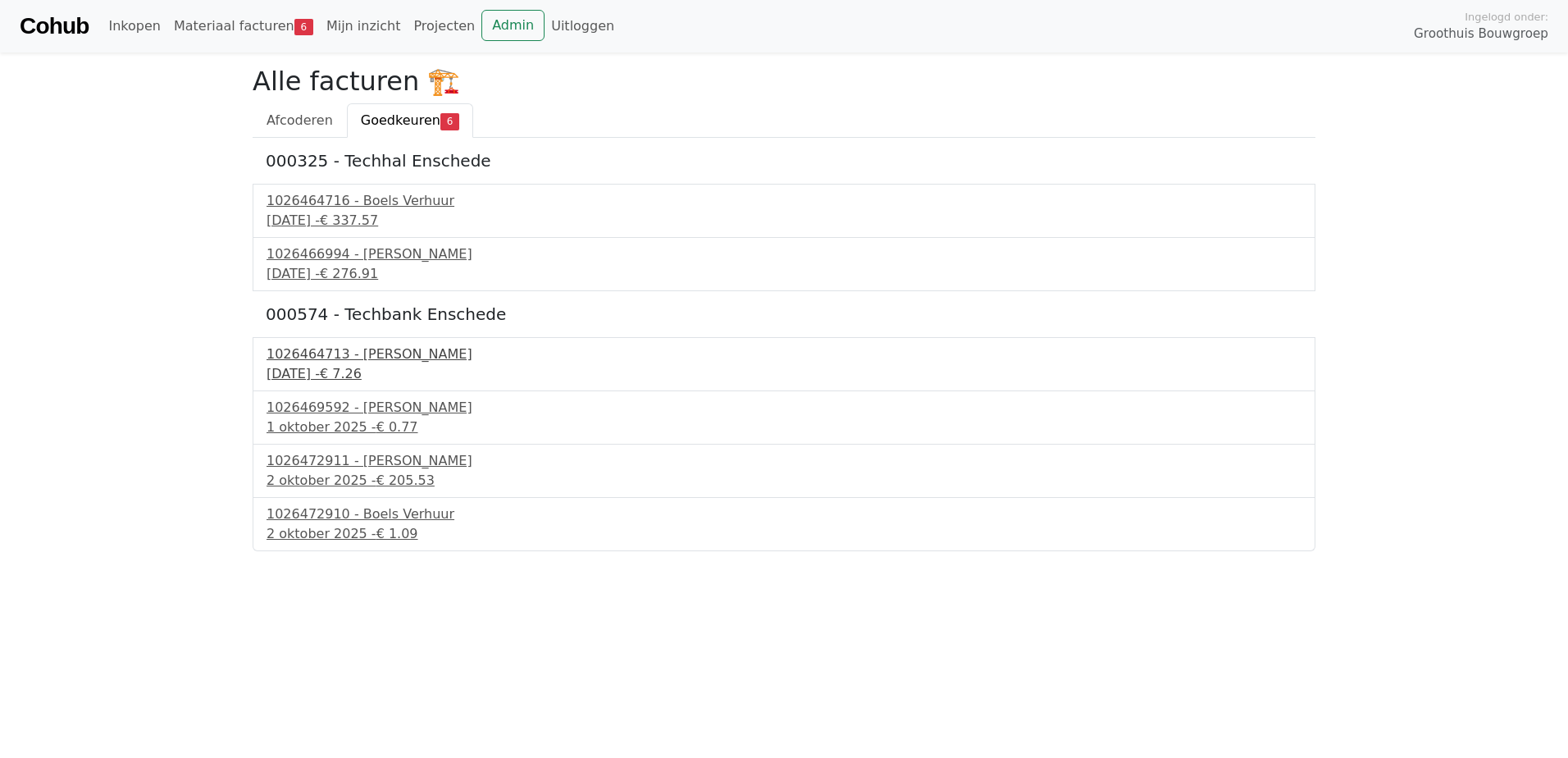
click at [324, 369] on div "30 september 2025 - € 7.26" at bounding box center [784, 374] width 1035 height 20
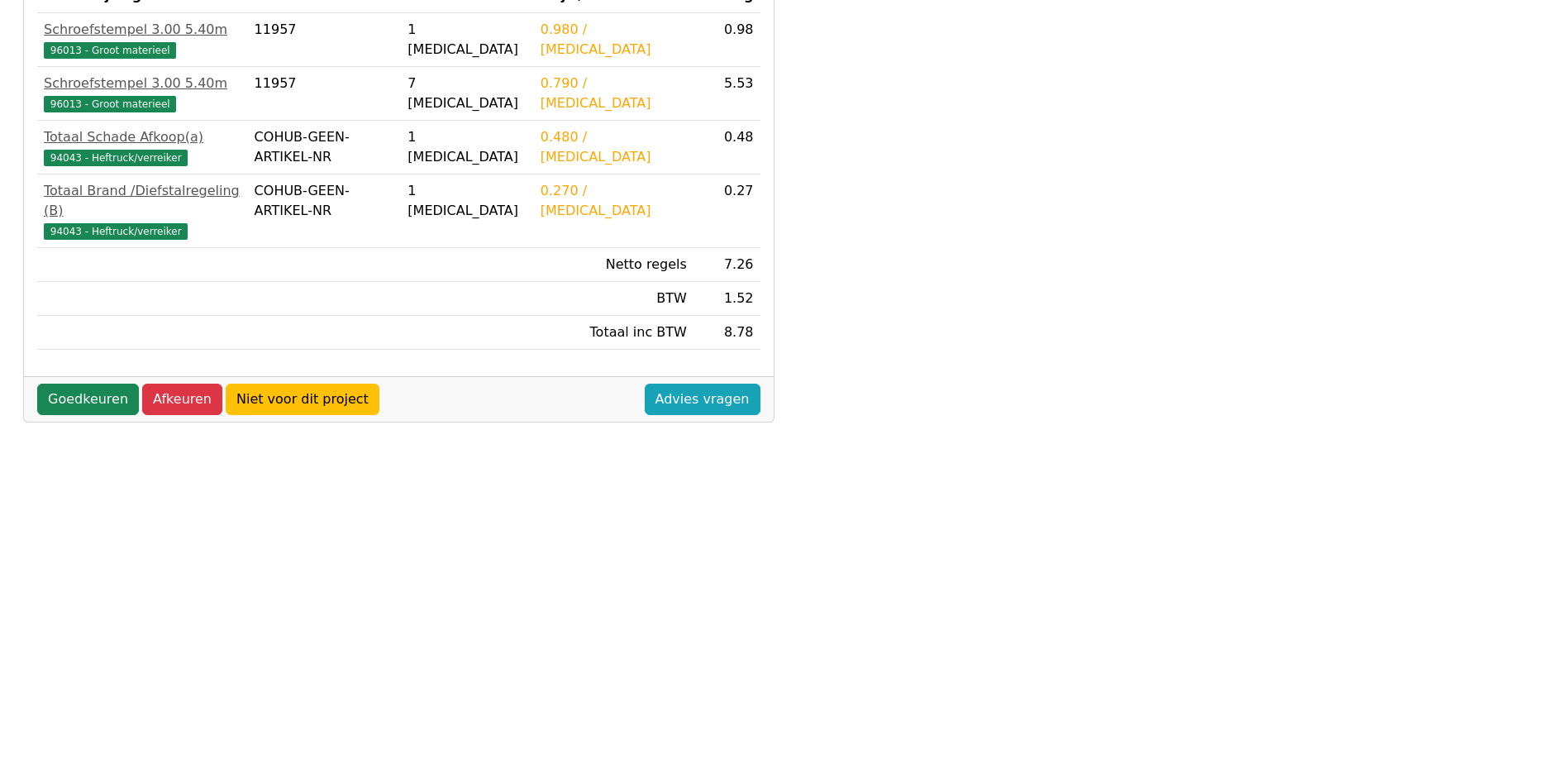
scroll to position [413, 0]
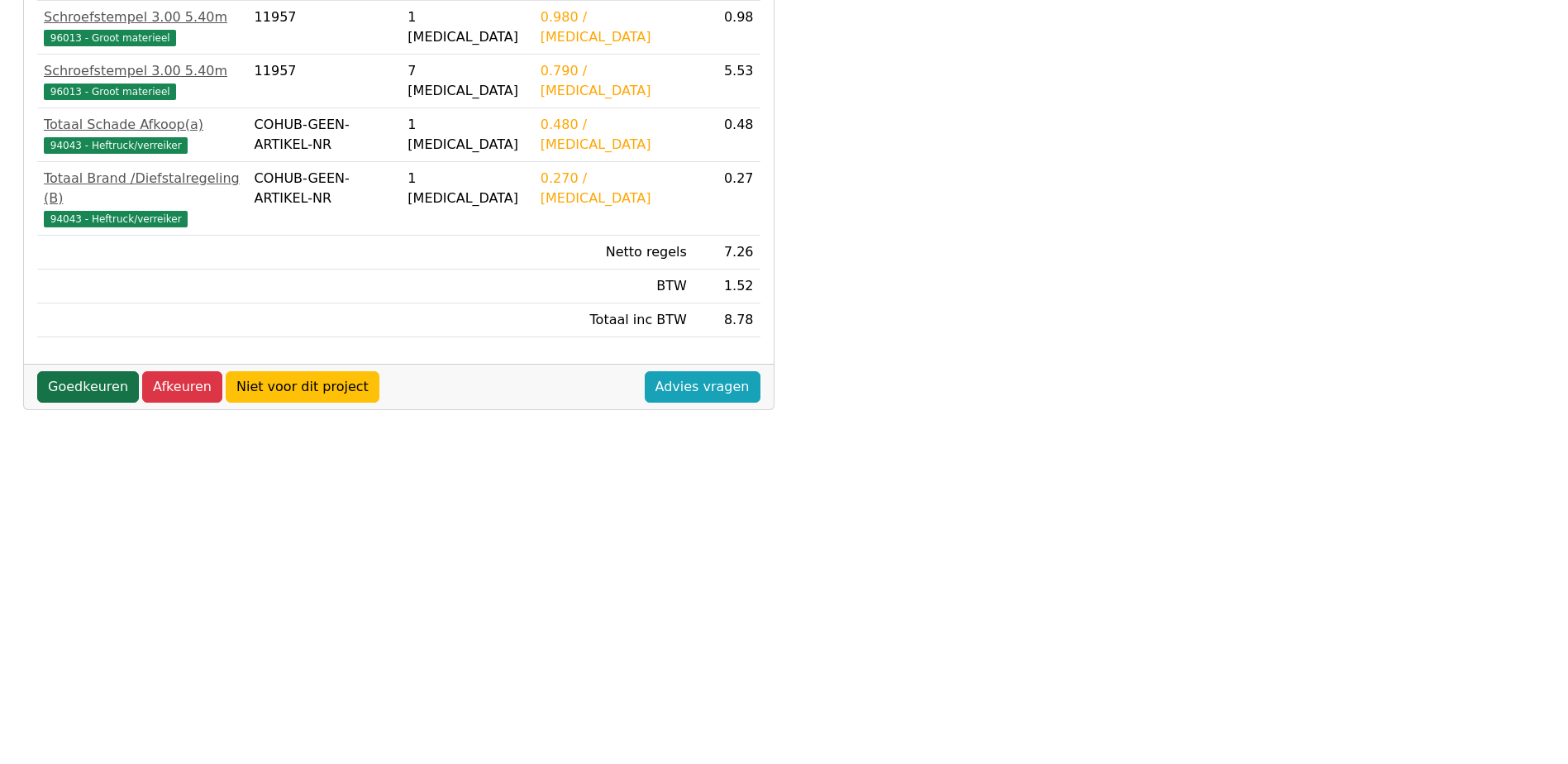
click at [67, 372] on link "Goedkeuren" at bounding box center [88, 387] width 102 height 32
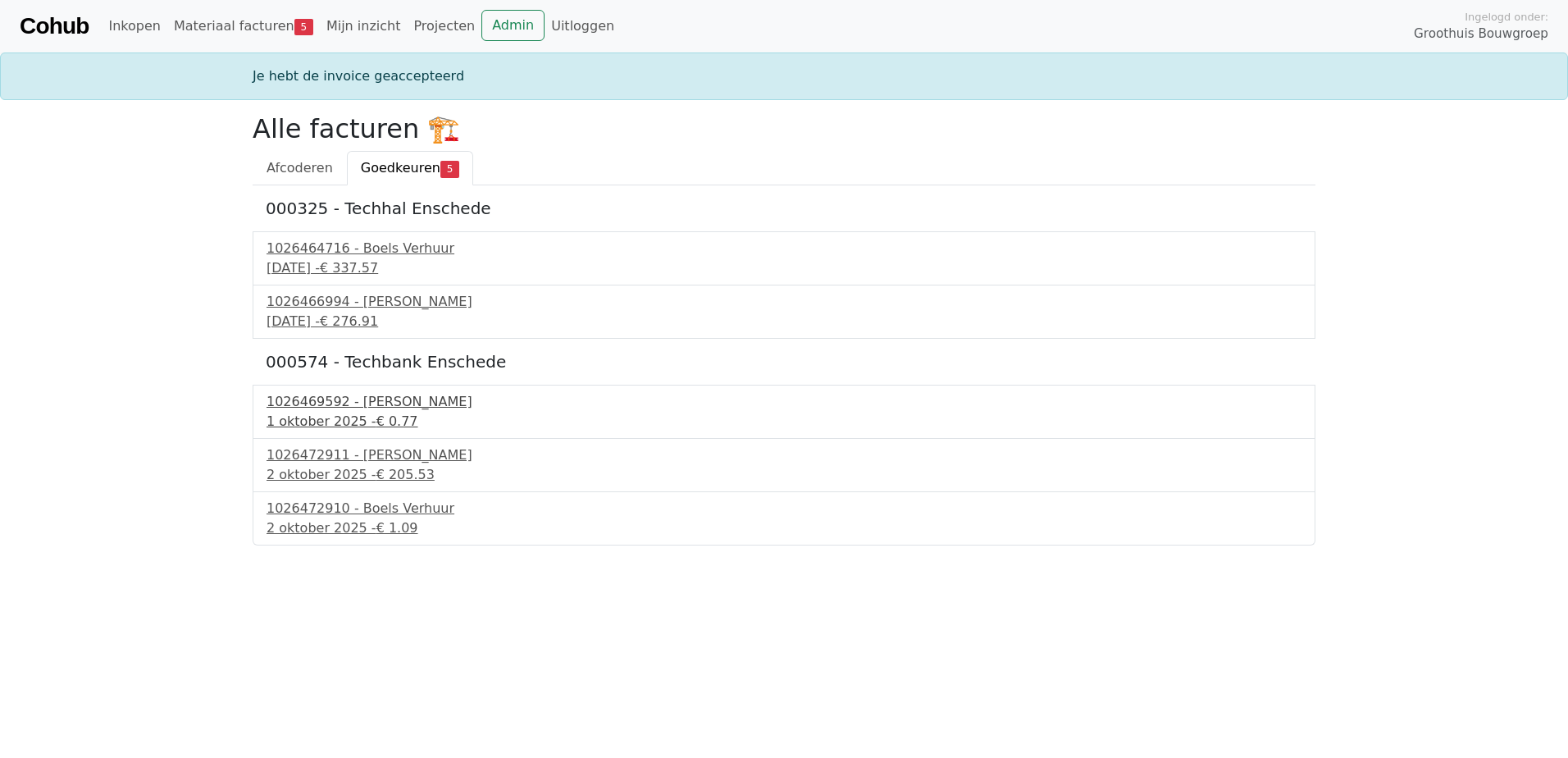
click at [391, 407] on div "1026469592 - [PERSON_NAME]" at bounding box center [784, 402] width 1035 height 20
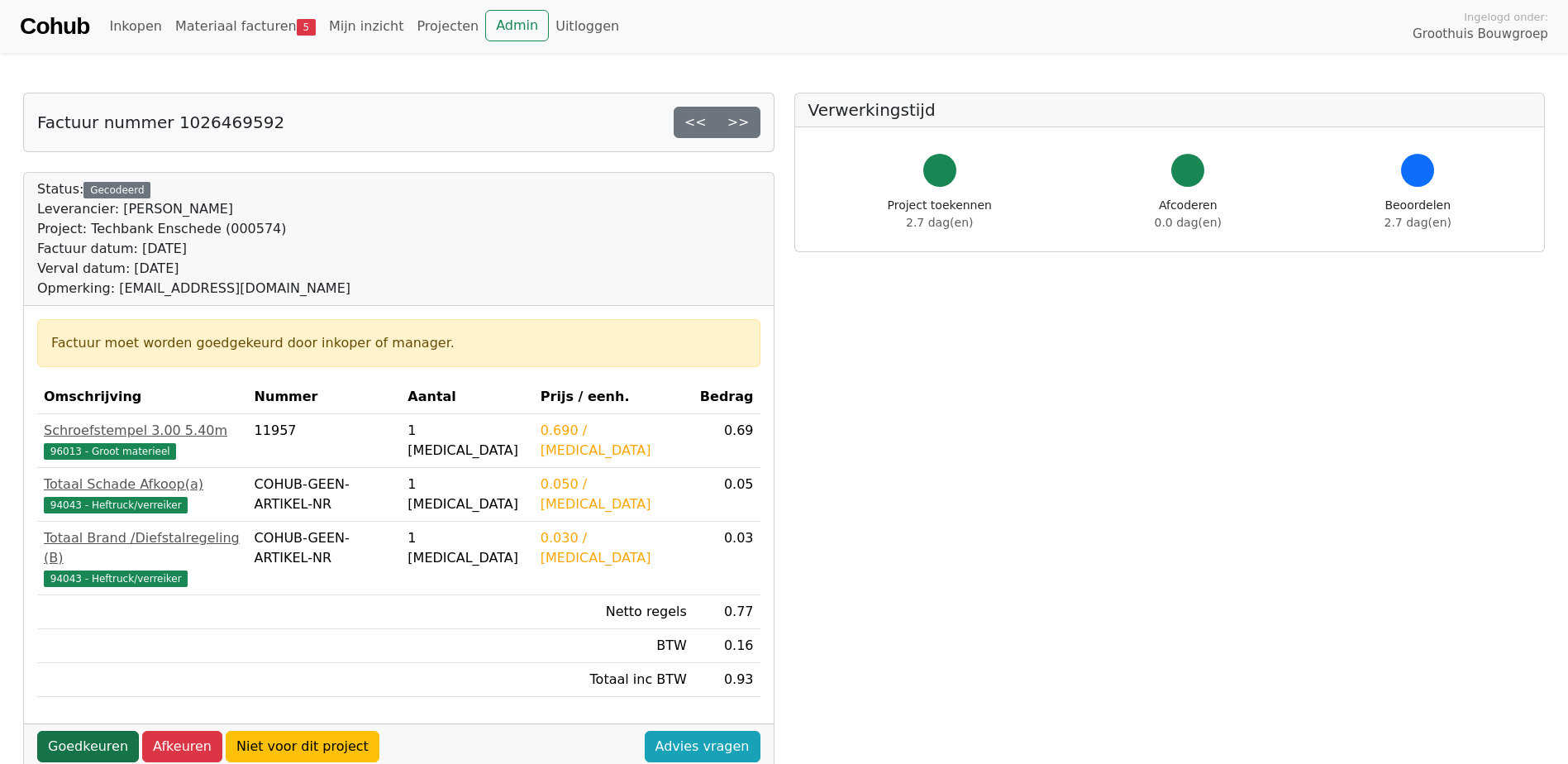
click at [91, 731] on link "Goedkeuren" at bounding box center [88, 746] width 102 height 32
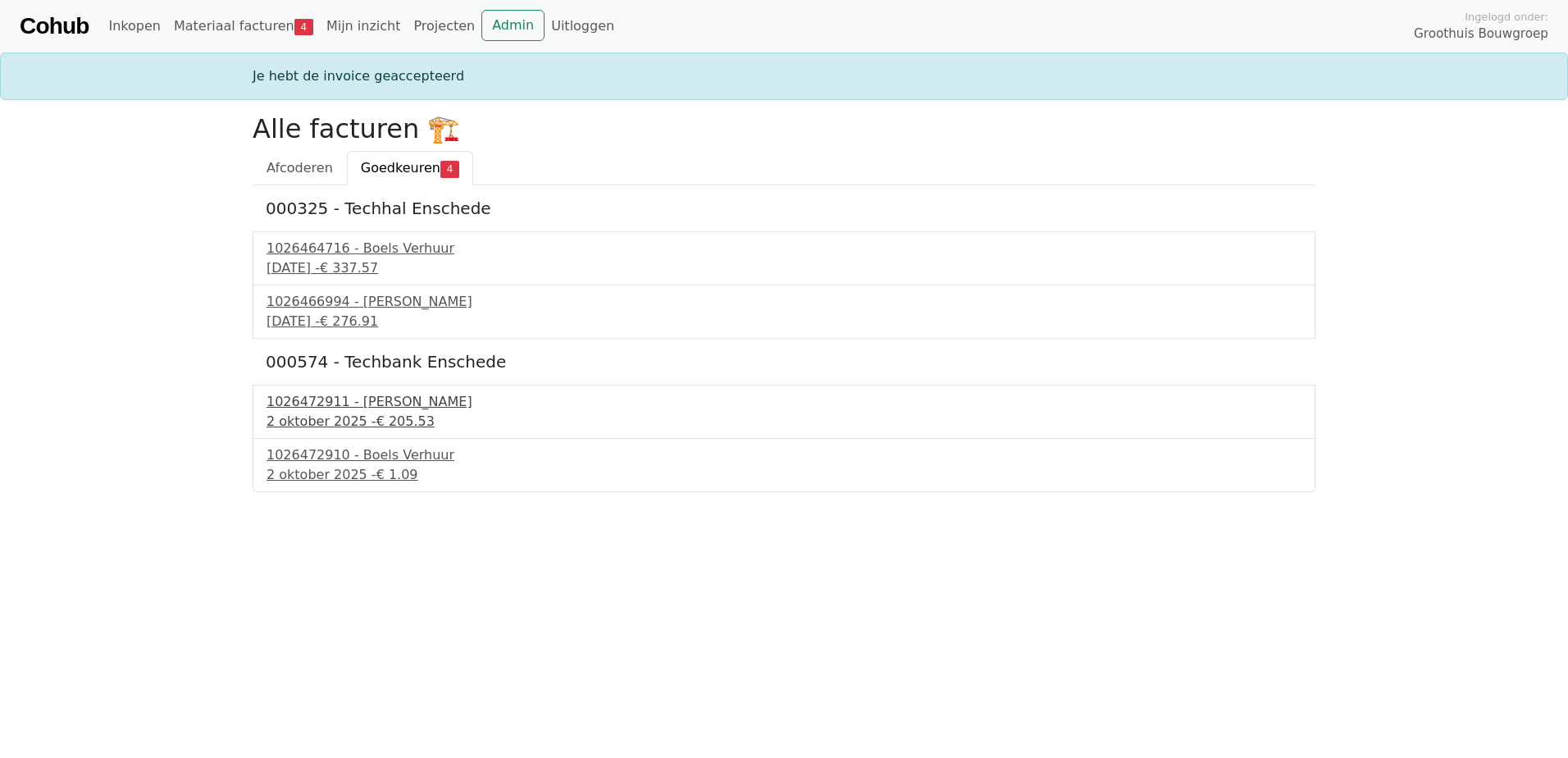
click at [349, 415] on div "2 oktober 2025 - € 205.53" at bounding box center [784, 422] width 1035 height 20
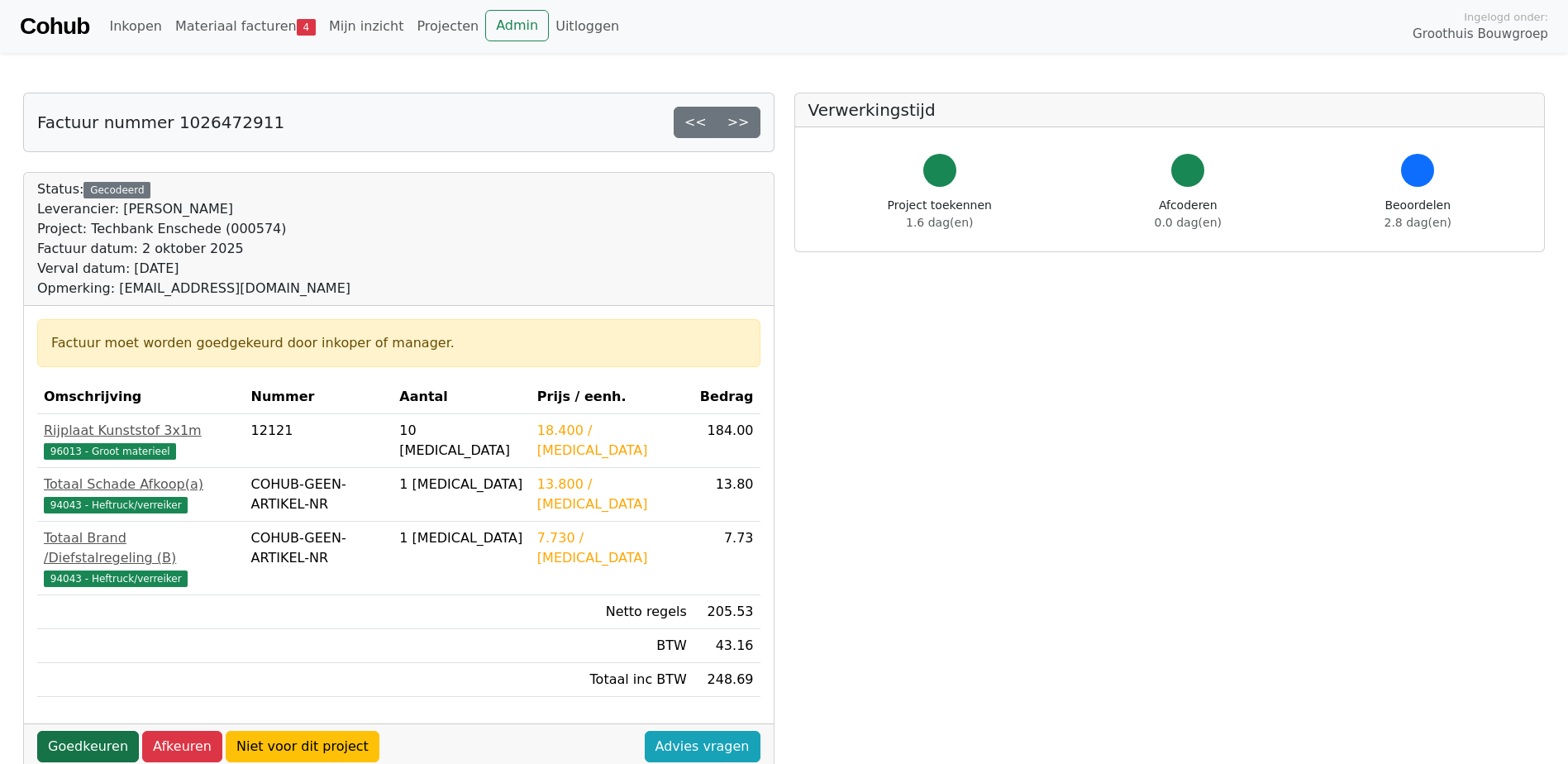
click at [72, 731] on link "Goedkeuren" at bounding box center [88, 746] width 102 height 32
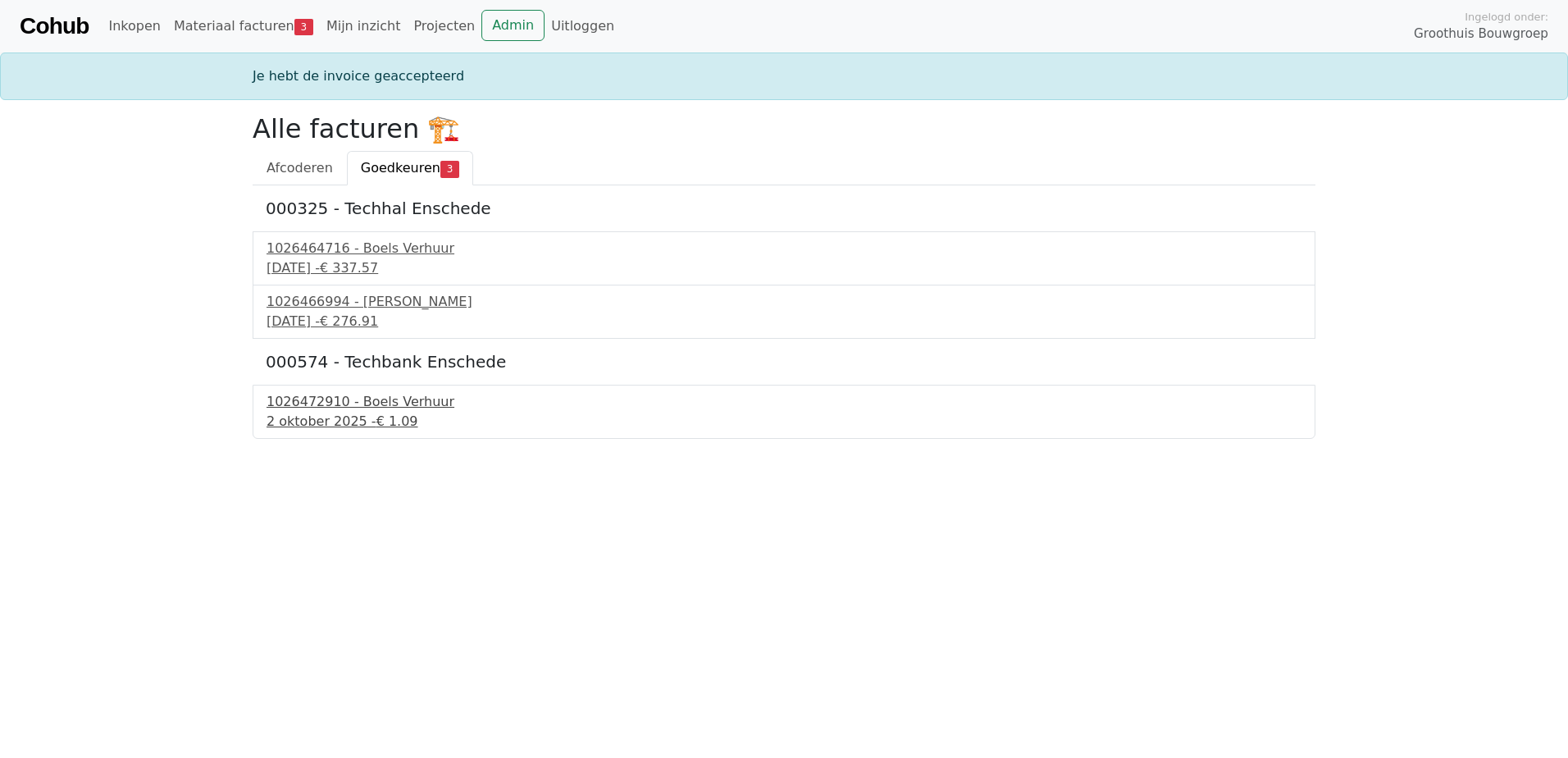
click at [374, 409] on div "1026472910 - Boels Verhuur" at bounding box center [784, 402] width 1035 height 20
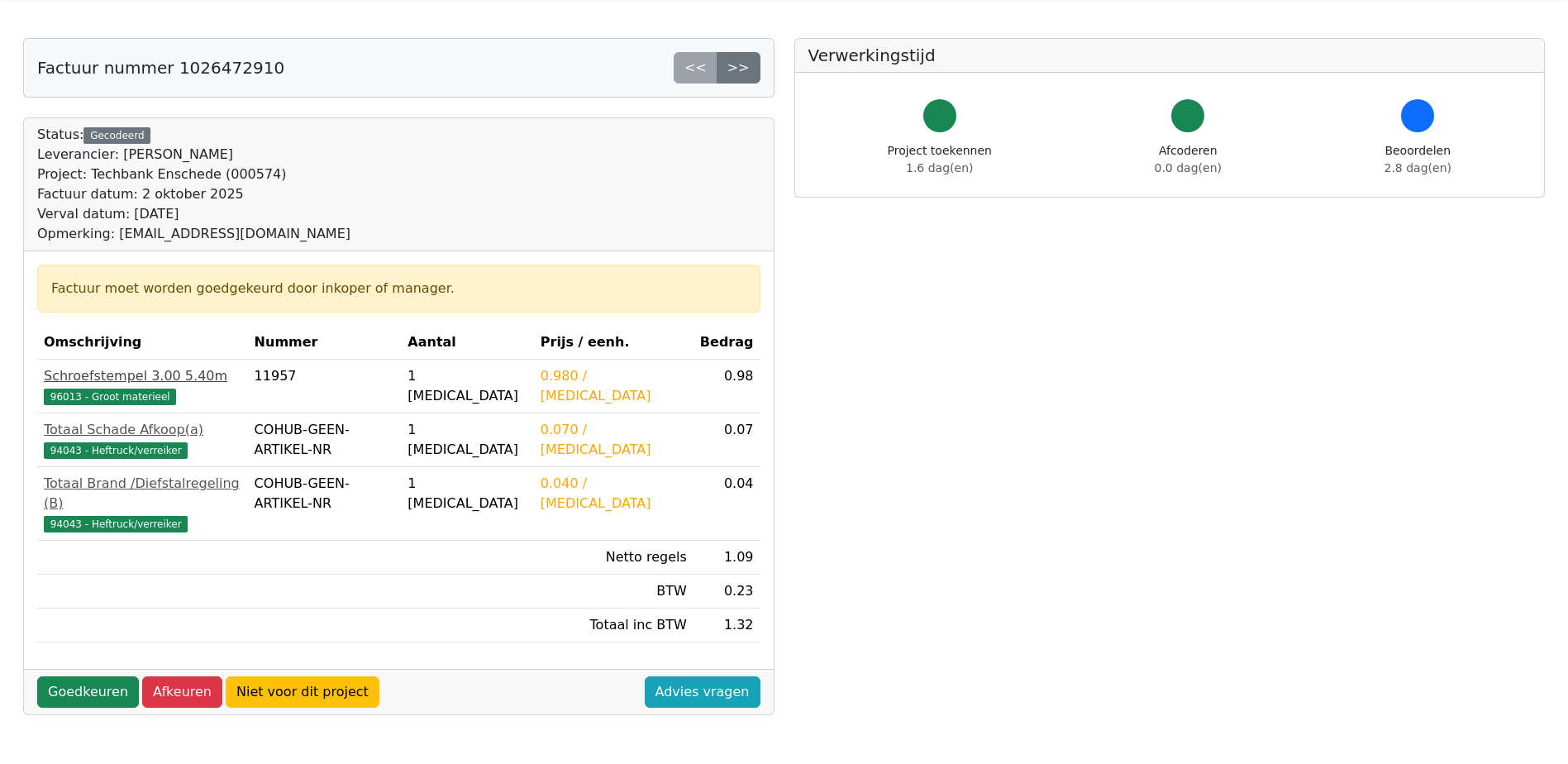
scroll to position [83, 0]
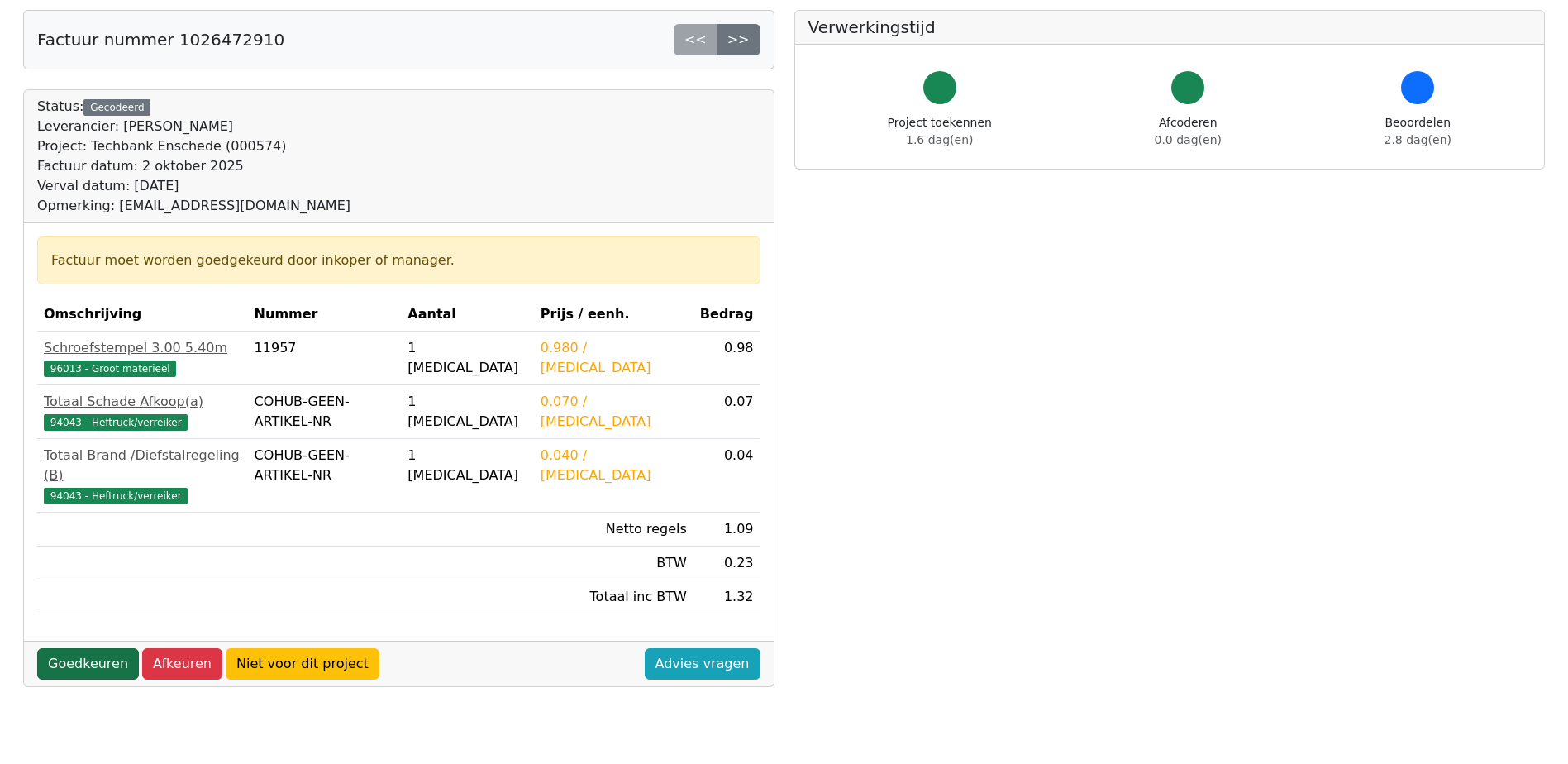
click at [49, 648] on link "Goedkeuren" at bounding box center [88, 664] width 102 height 32
